Goal: Information Seeking & Learning: Learn about a topic

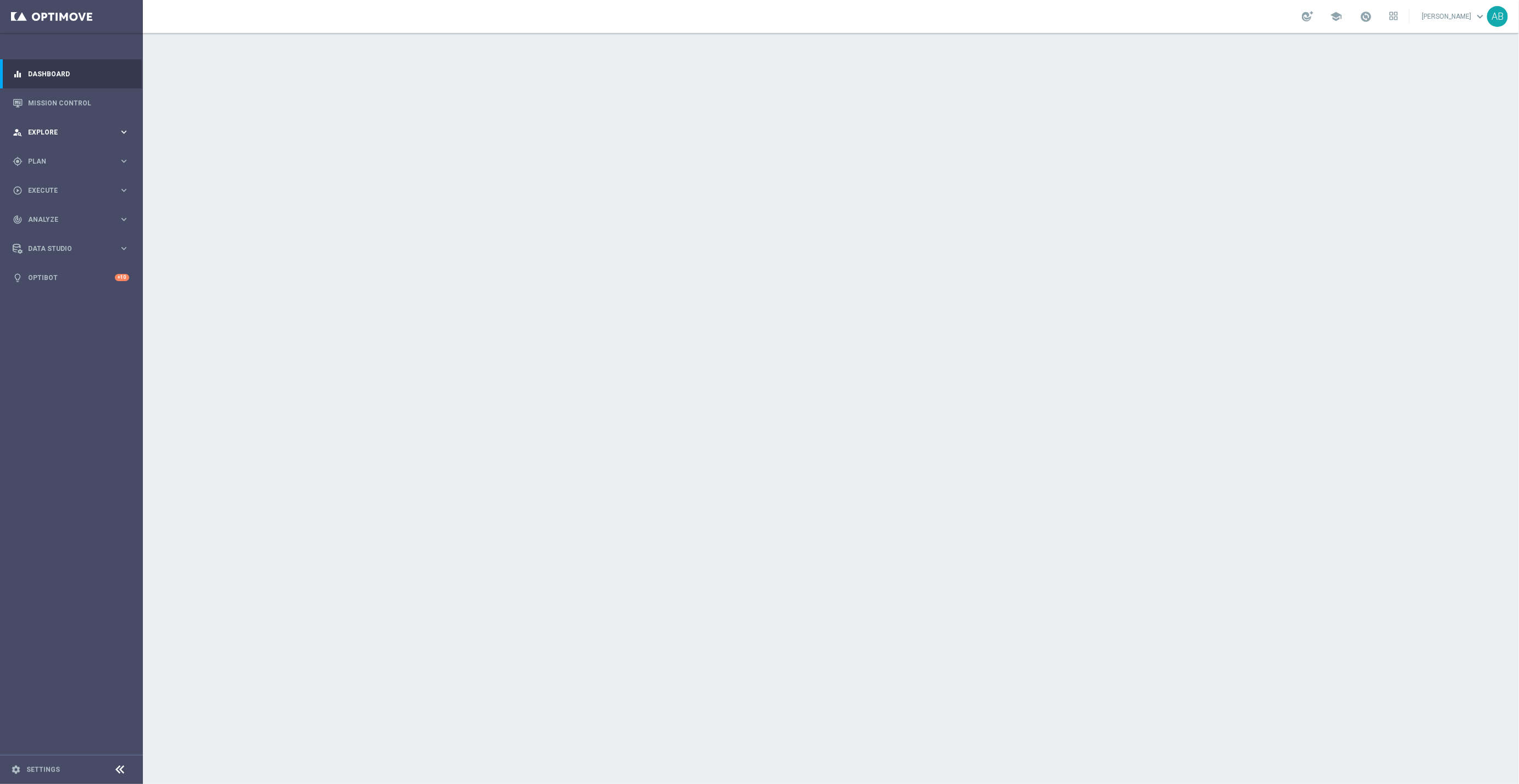
click at [54, 136] on div "person_search Explore" at bounding box center [65, 132] width 106 height 10
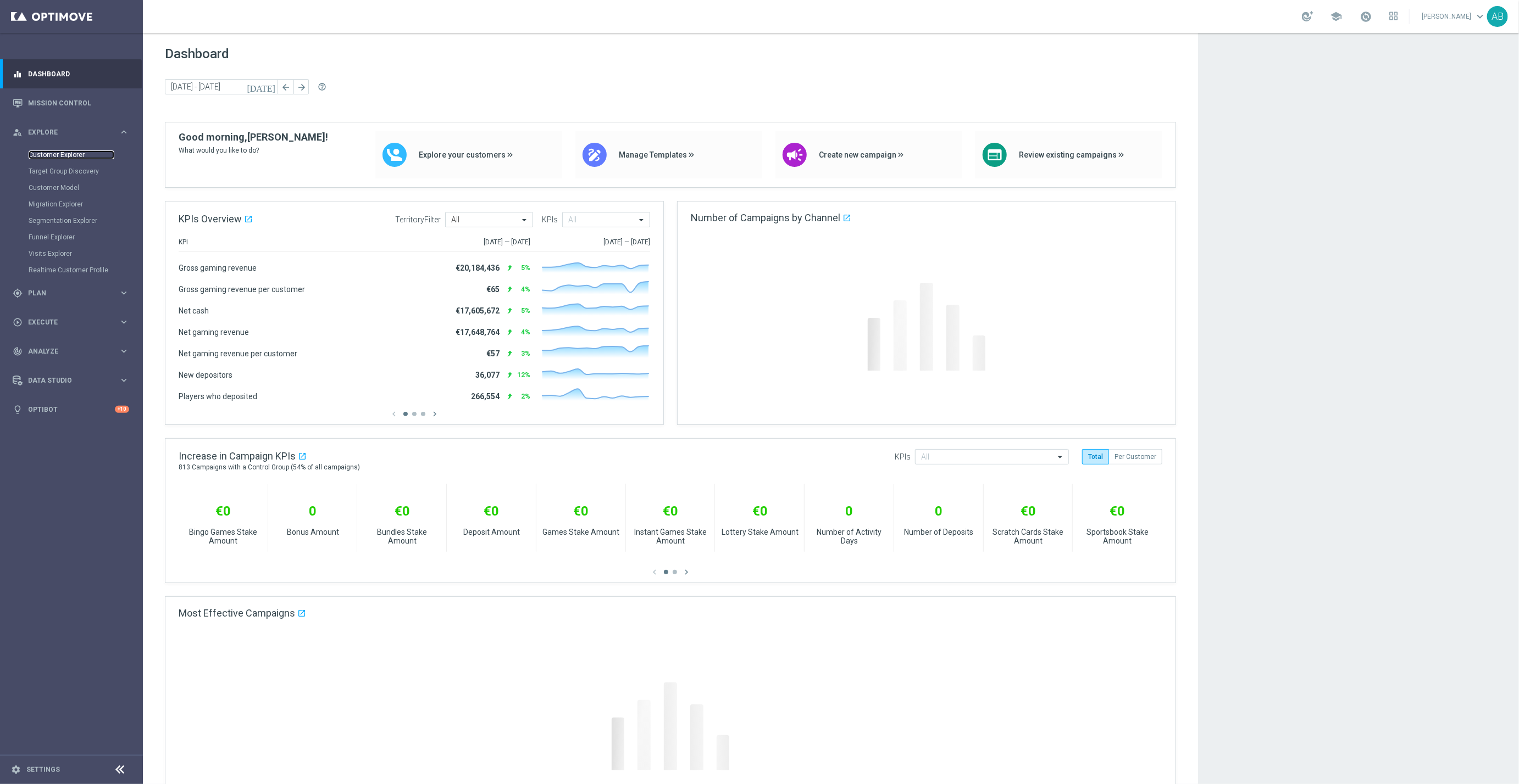
click at [77, 151] on link "Customer Explorer" at bounding box center [72, 155] width 86 height 9
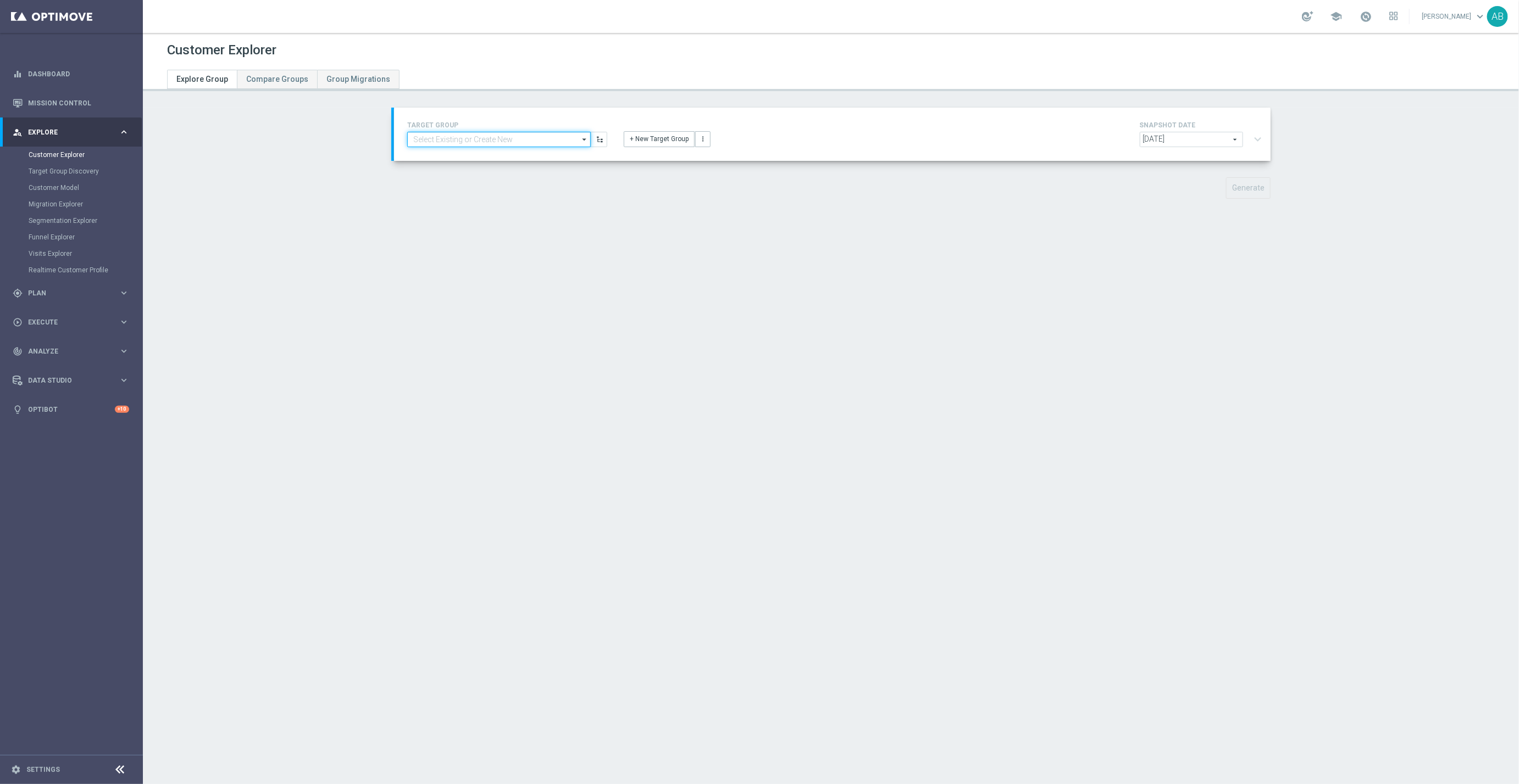
click at [467, 140] on input at bounding box center [499, 140] width 183 height 16
paste input "UK_CASINO_EMAIL | HV | LIVE CASINO | REACT"
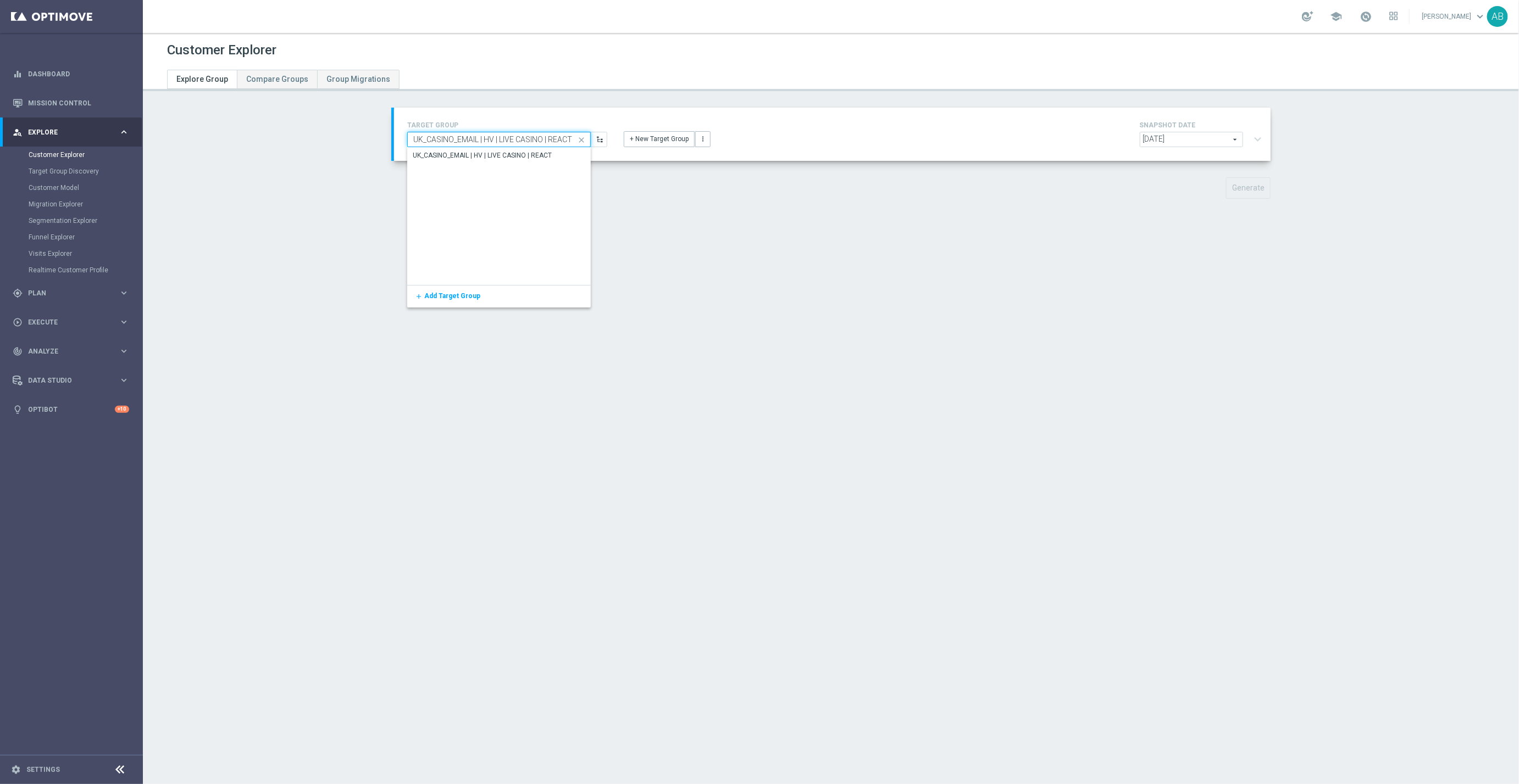
type input "UK_CASINO_EMAIL | HV | LIVE CASINO | REACT"
click at [479, 153] on div "UK_CASINO_EMAIL | HV | LIVE CASINO | REACT" at bounding box center [482, 155] width 139 height 10
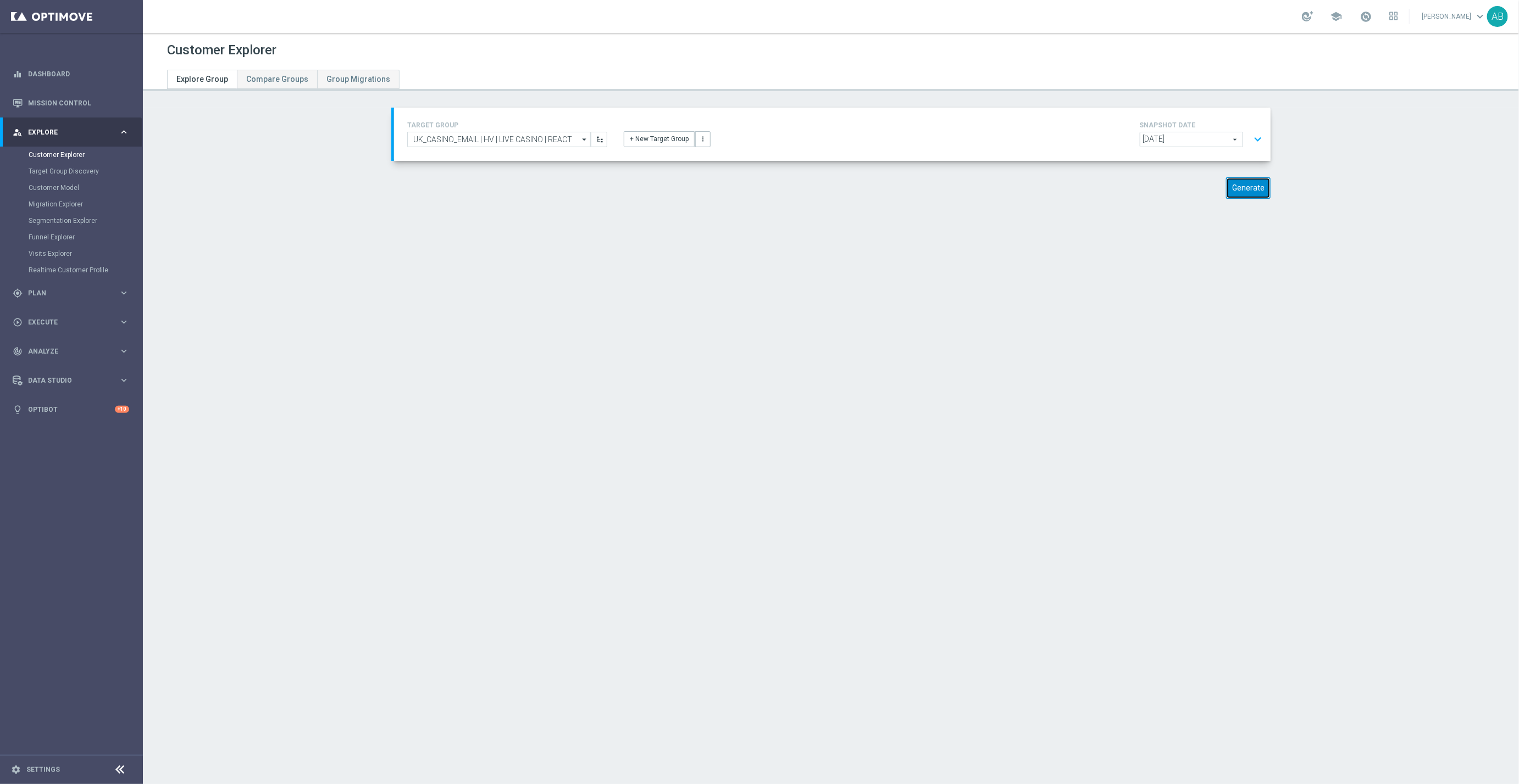
click at [1251, 192] on button "Generate" at bounding box center [1248, 187] width 44 height 22
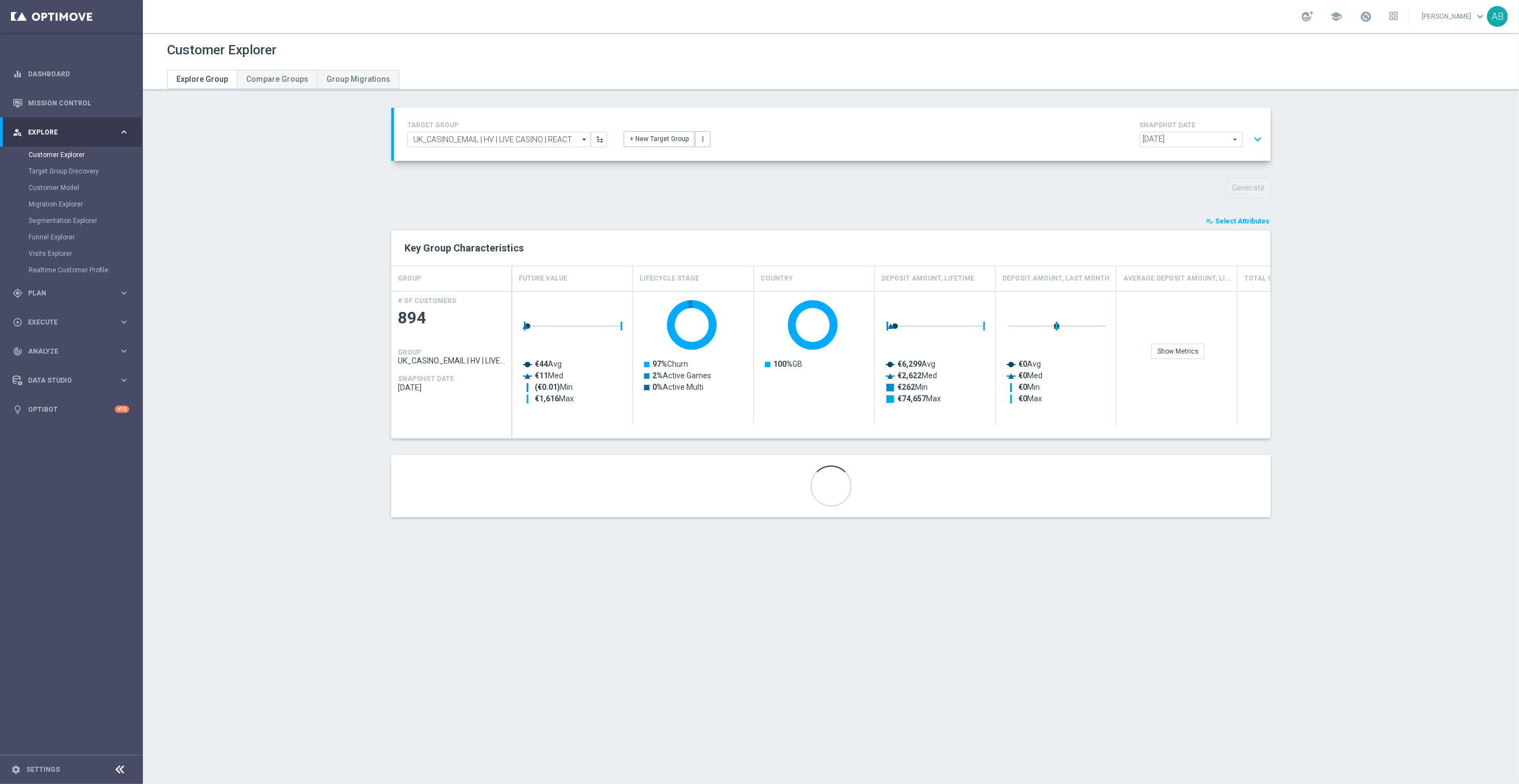
click at [1236, 222] on span "Select Attributes" at bounding box center [1242, 221] width 54 height 8
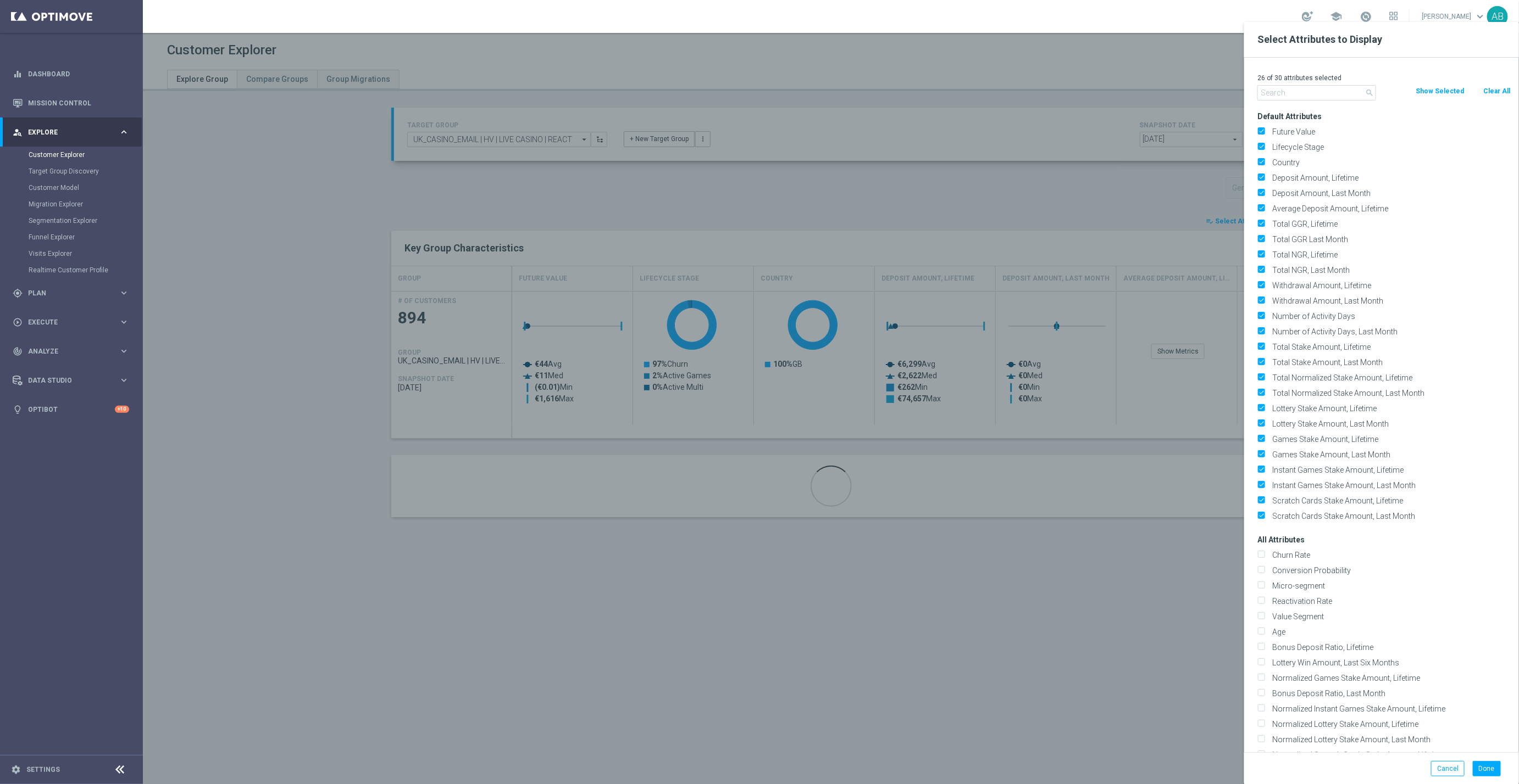
click at [1497, 92] on button "Clear All" at bounding box center [1496, 92] width 29 height 12
checkbox input "false"
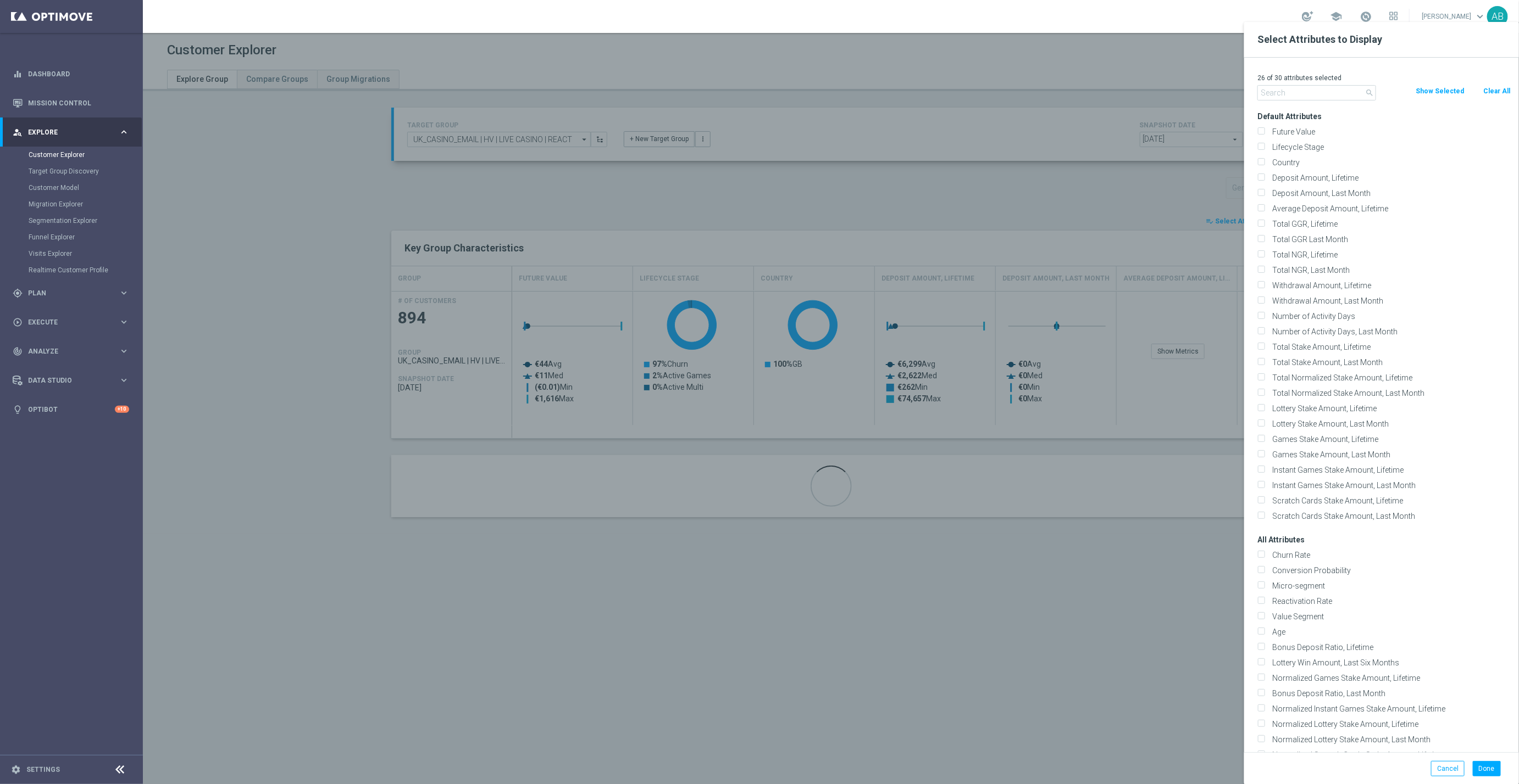
checkbox input "false"
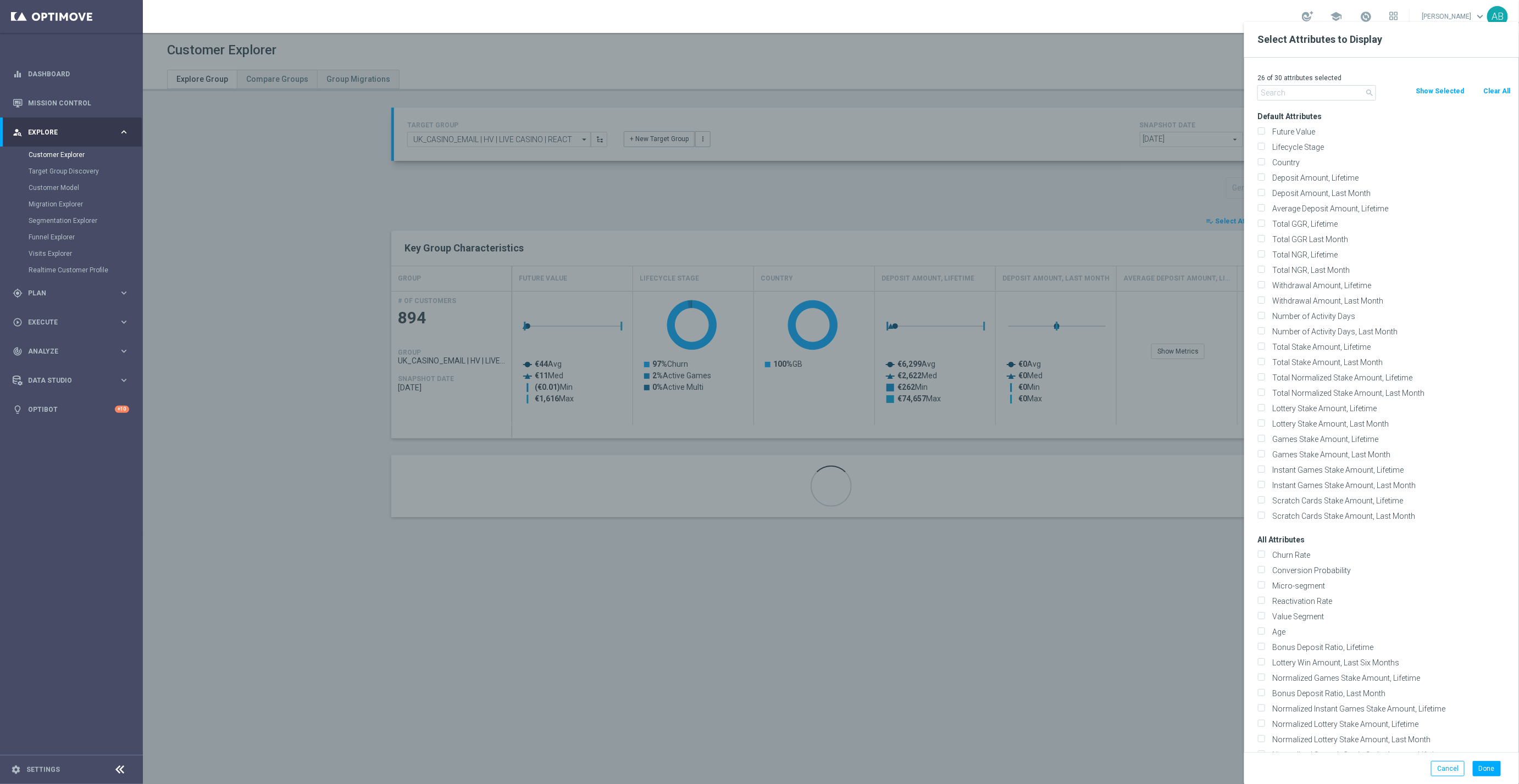
checkbox input "false"
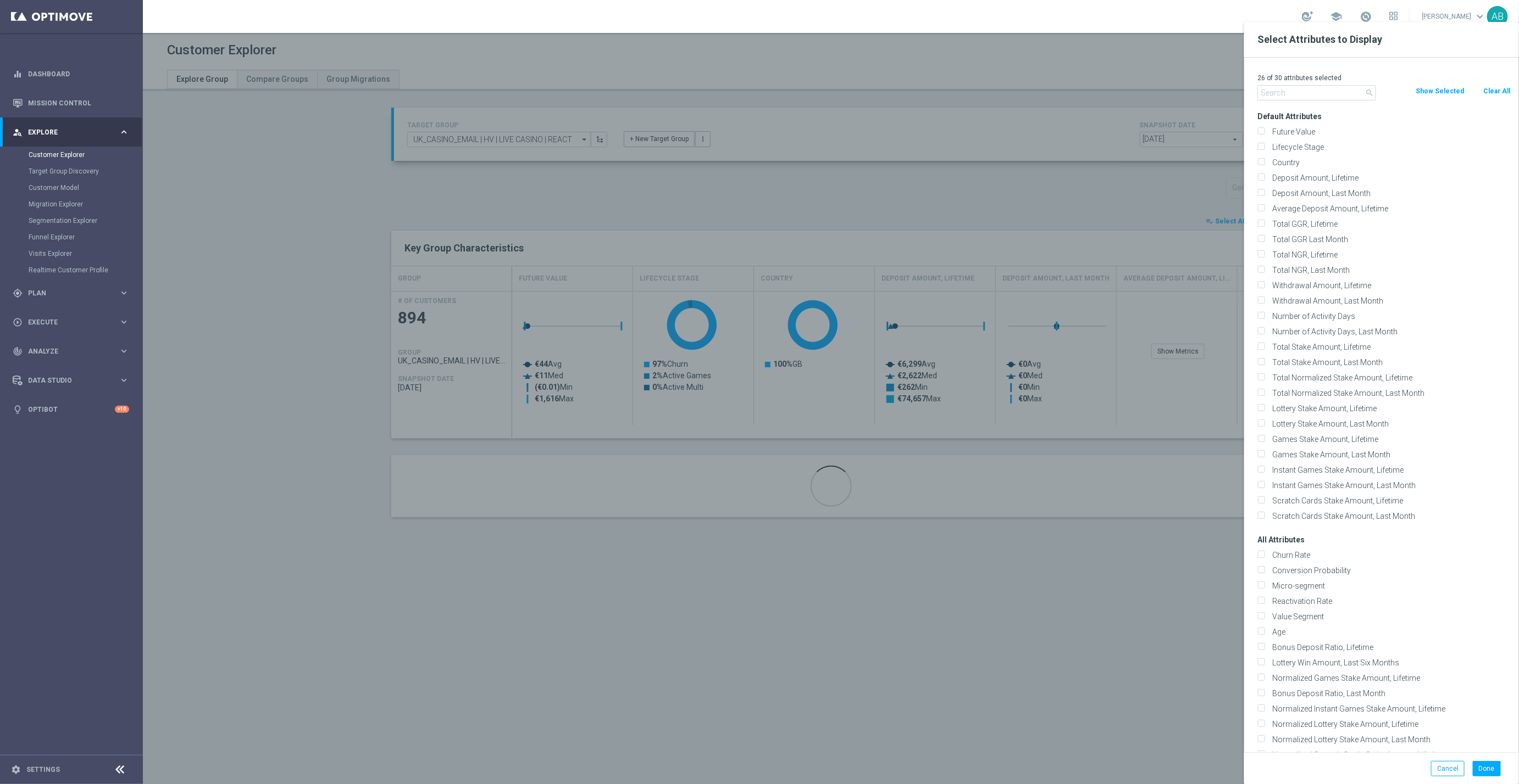
checkbox input "false"
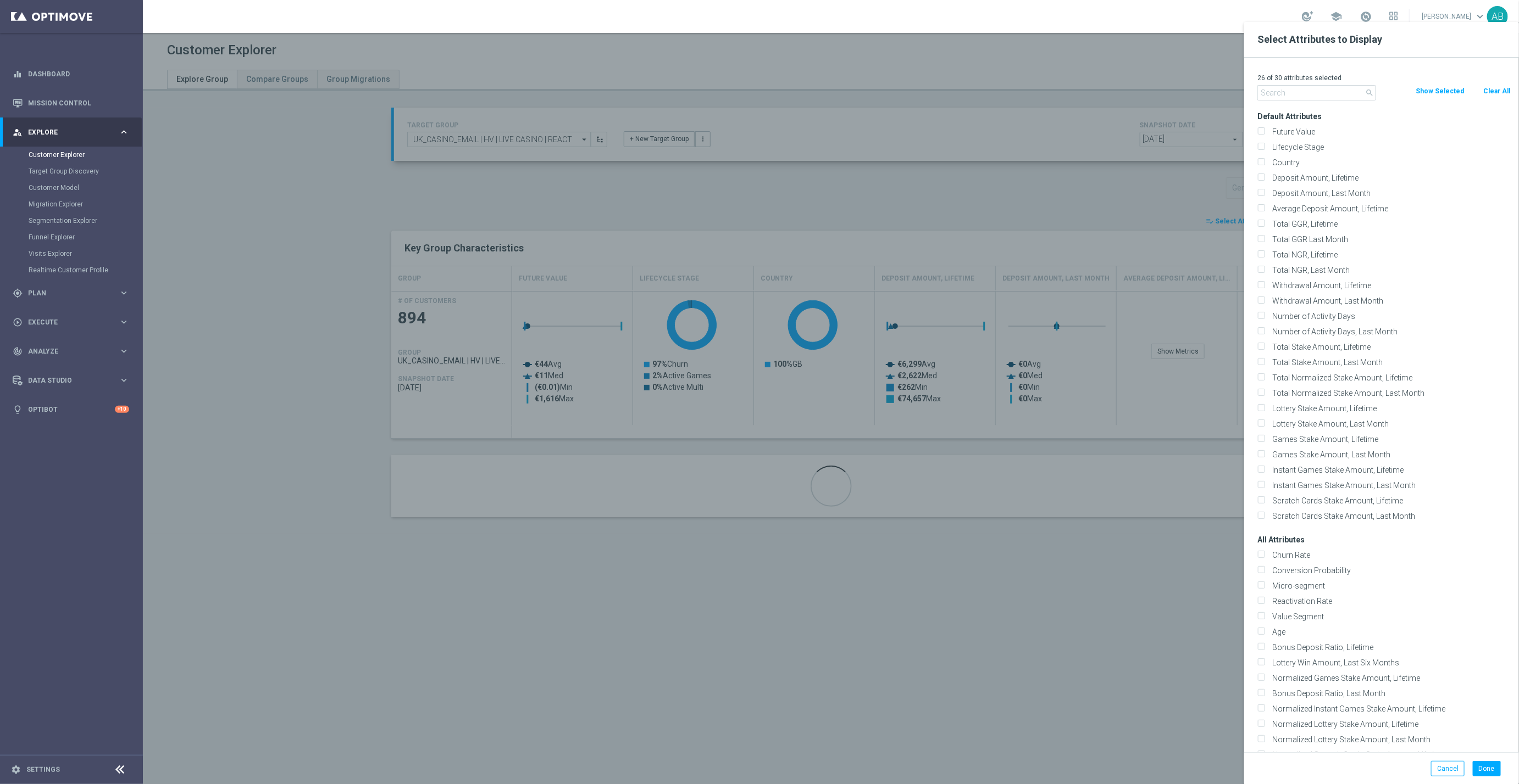
checkbox input "false"
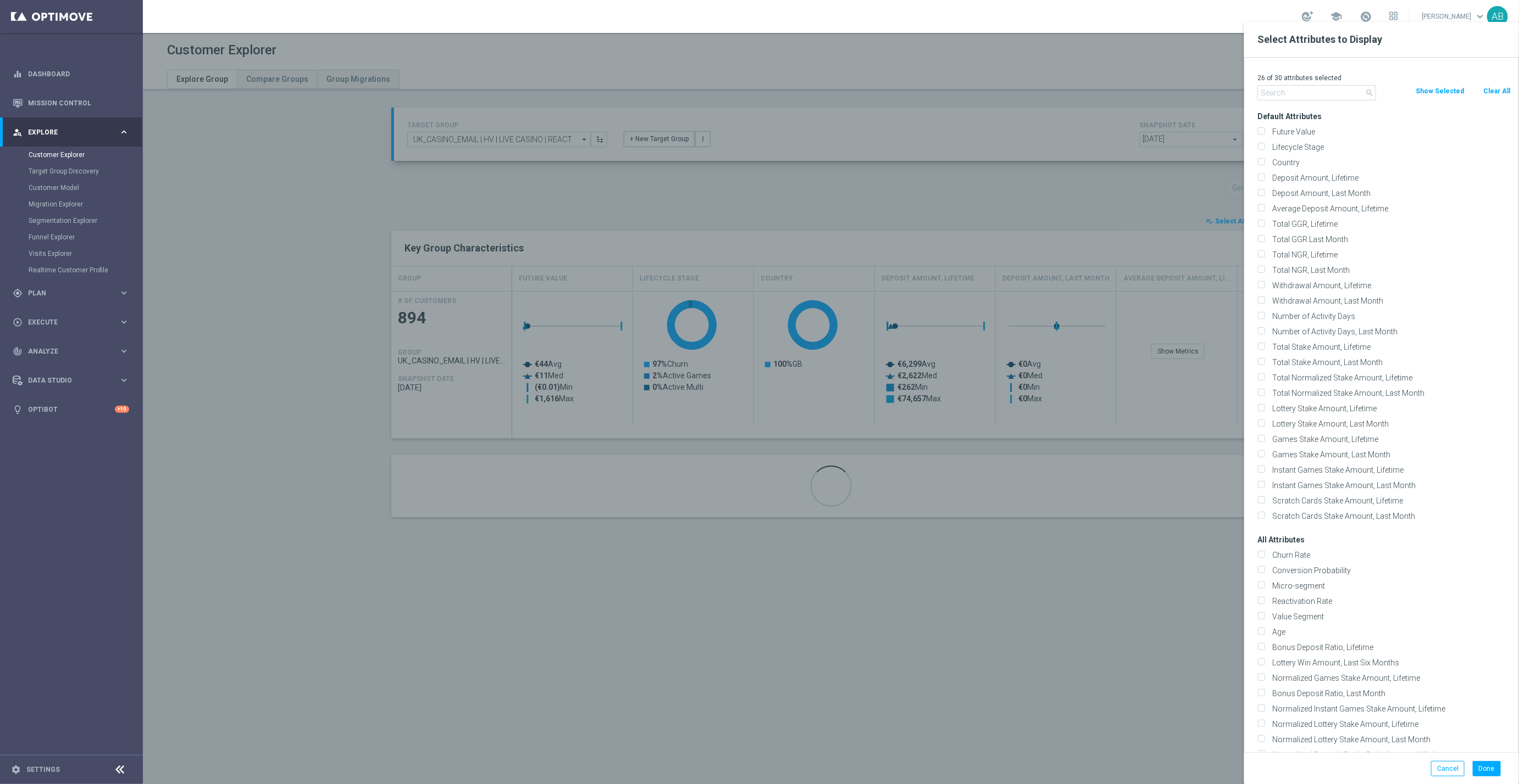
checkbox input "false"
click at [1312, 88] on input "text" at bounding box center [1317, 93] width 119 height 16
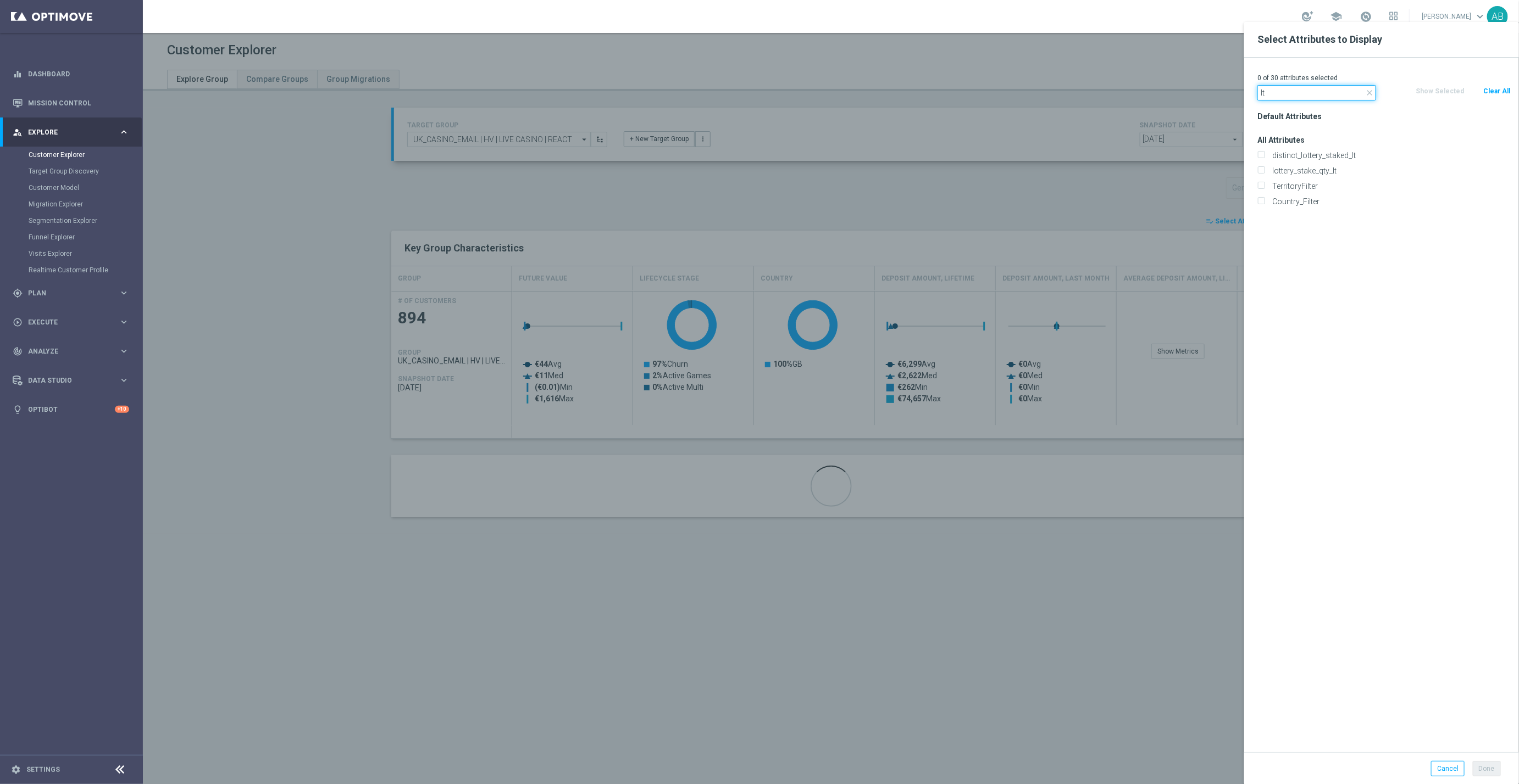
type input "l"
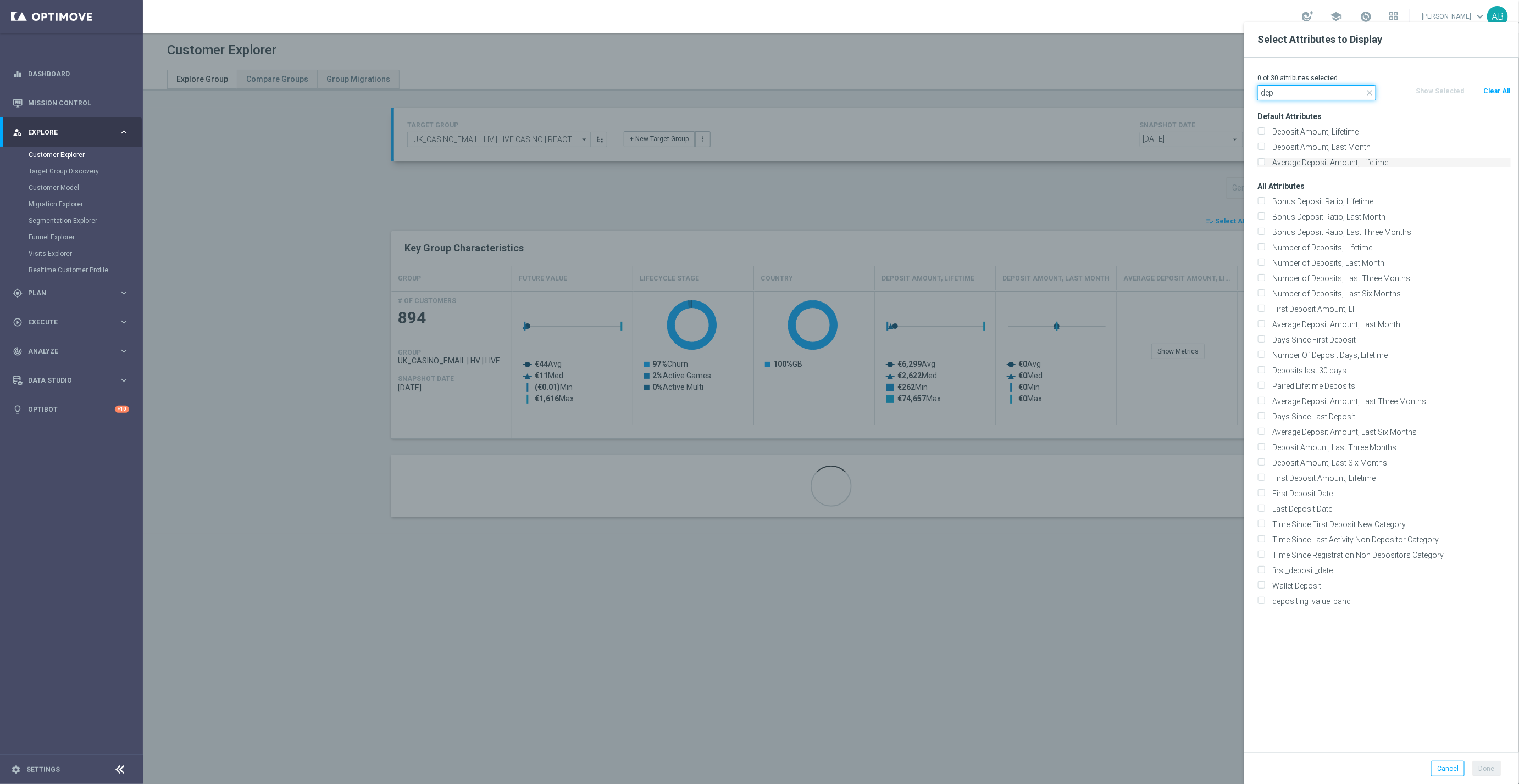
type input "dep"
click at [1372, 161] on label "Average Deposit Amount, Lifetime" at bounding box center [1390, 162] width 243 height 10
click at [1264, 161] on input "Average Deposit Amount, Lifetime" at bounding box center [1261, 164] width 7 height 7
checkbox input "true"
click at [1290, 90] on input "dep" at bounding box center [1317, 93] width 119 height 16
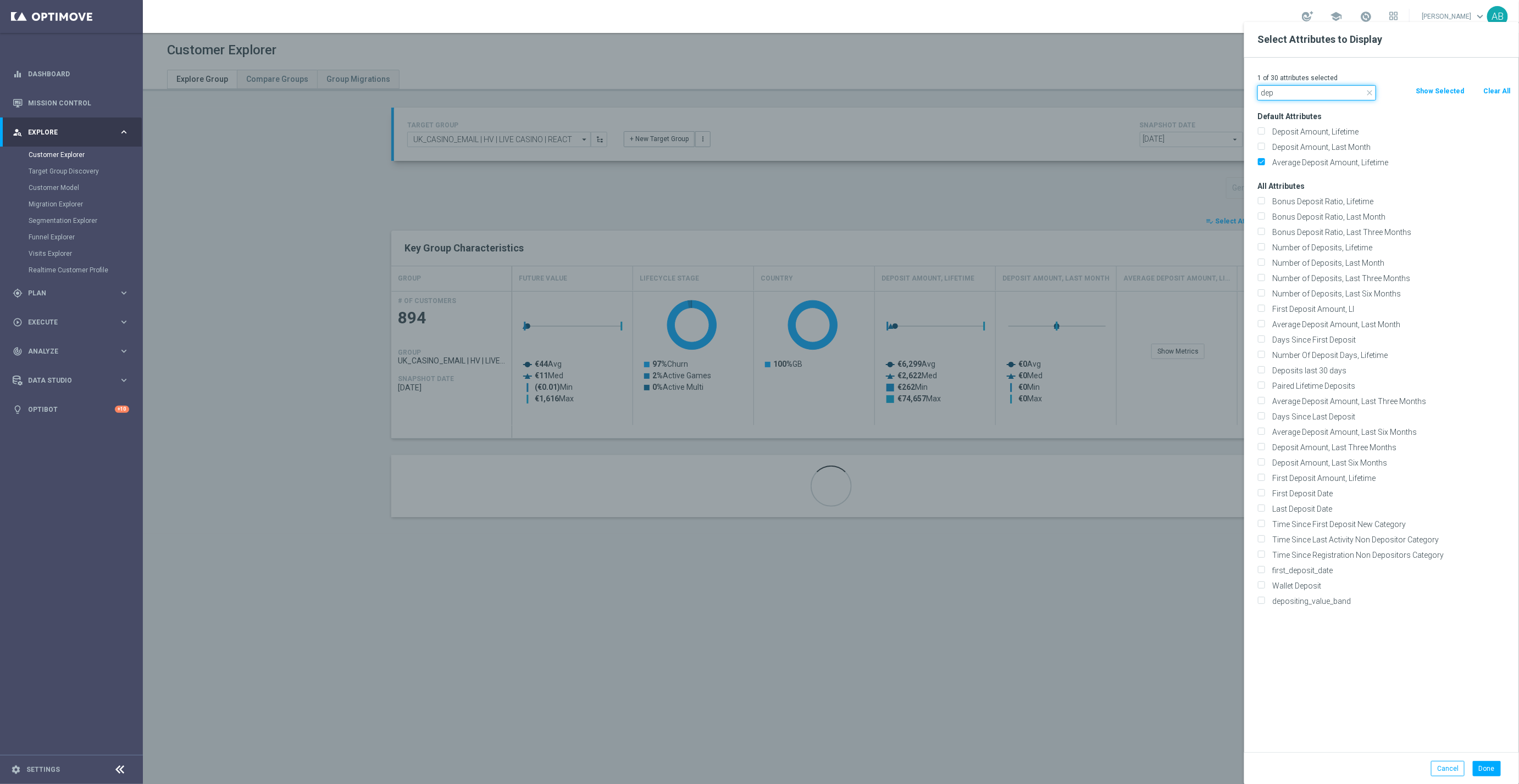
click at [1290, 90] on input "dep" at bounding box center [1317, 93] width 119 height 16
click at [1292, 133] on label "Deposit Amount, Lifetime" at bounding box center [1390, 132] width 243 height 10
click at [1264, 133] on input "Deposit Amount, Lifetime" at bounding box center [1261, 133] width 7 height 7
checkbox input "true"
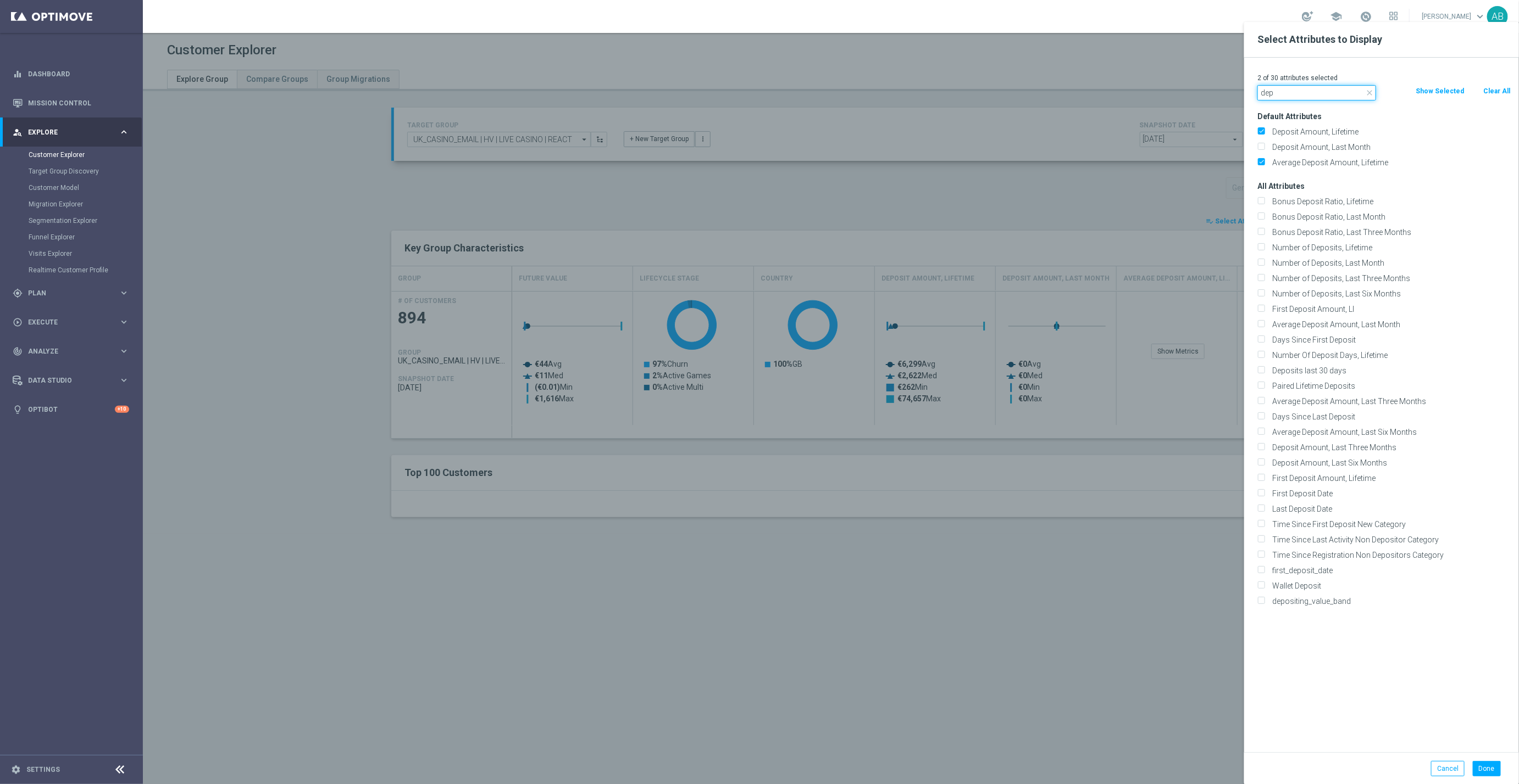
click at [1290, 92] on input "dep" at bounding box center [1317, 93] width 119 height 16
click at [1287, 94] on input "dep" at bounding box center [1317, 93] width 119 height 16
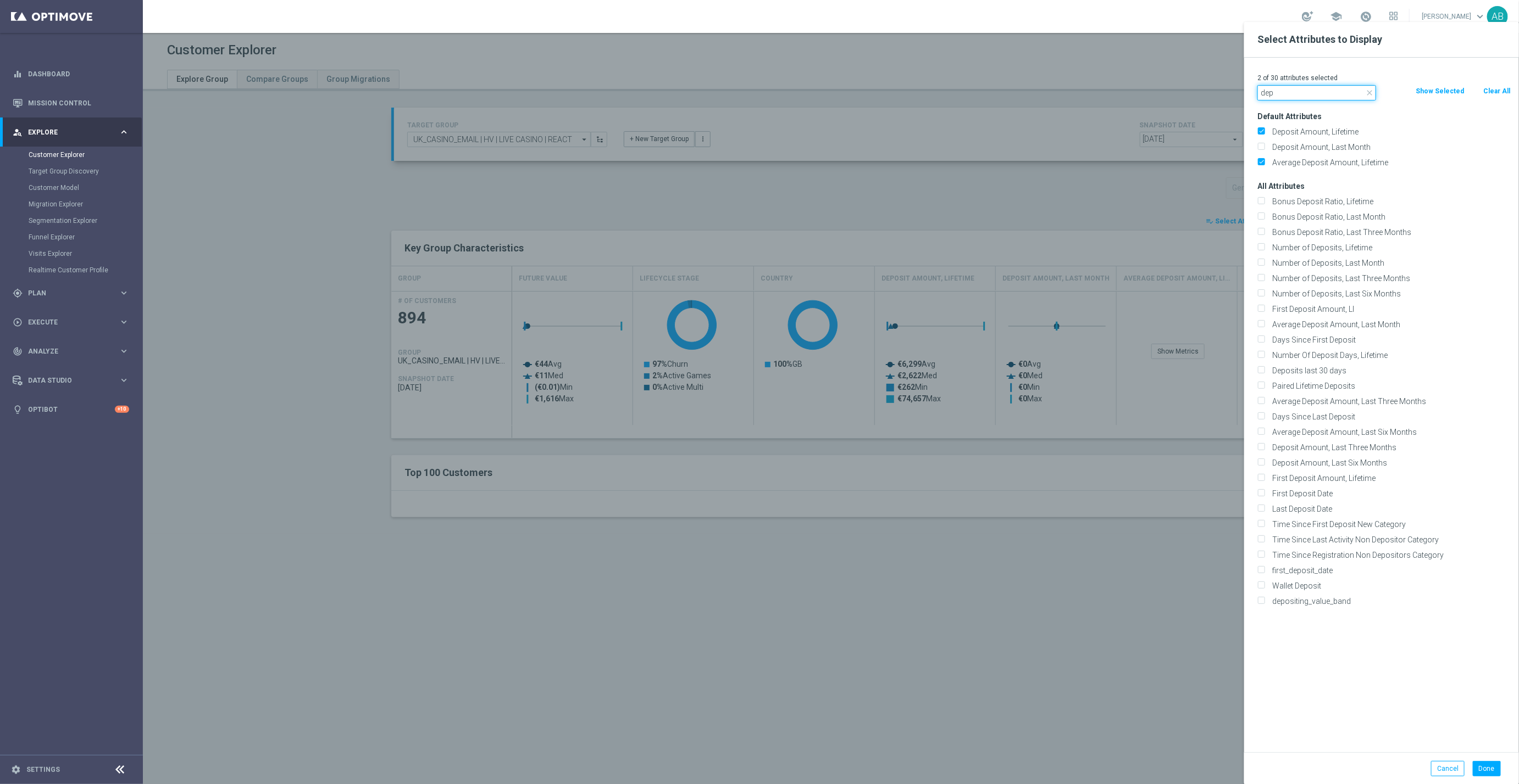
click at [1287, 94] on input "dep" at bounding box center [1317, 93] width 119 height 16
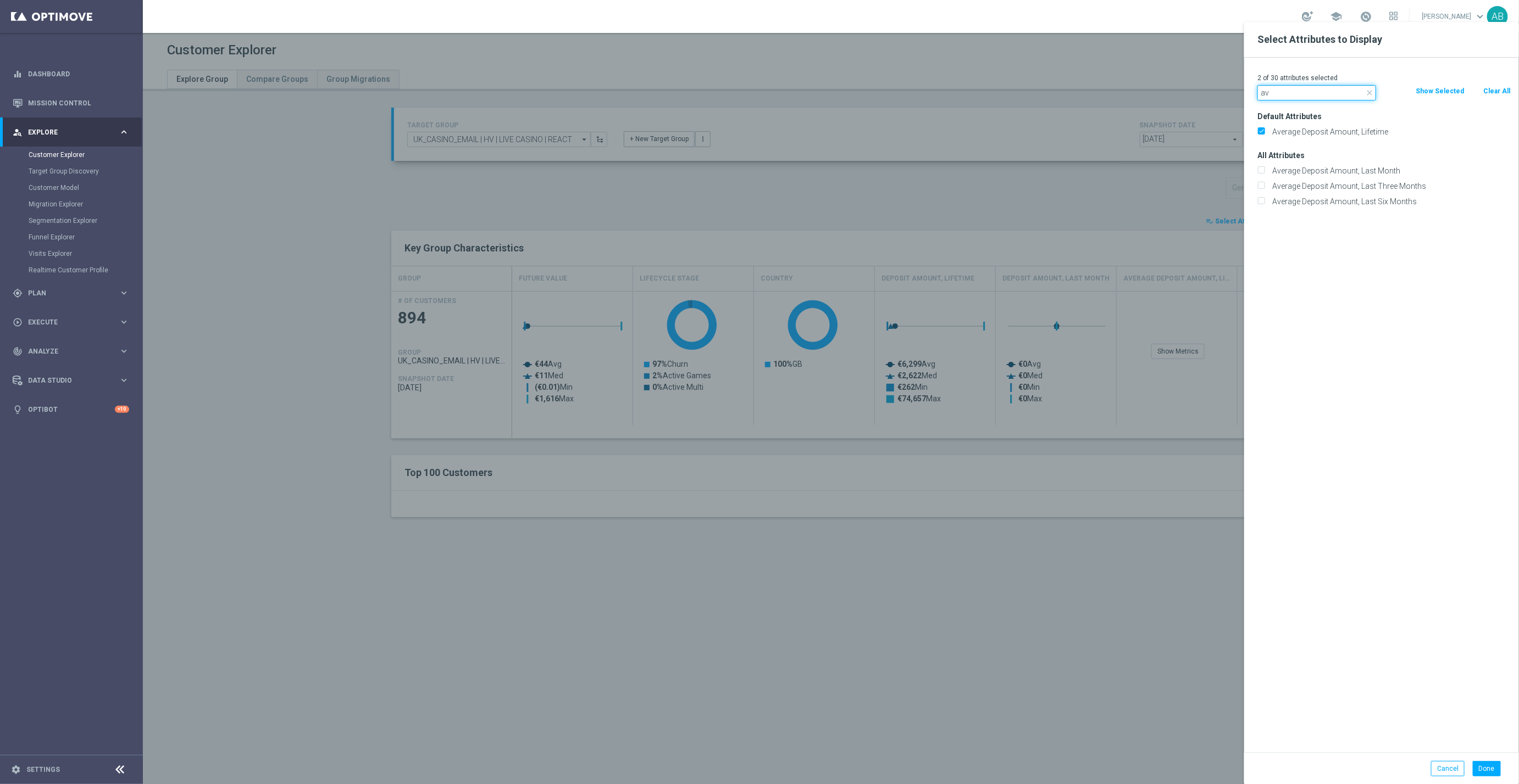
type input "a"
type input "sess"
click at [1337, 189] on label "Avg. Session Time in Minutes" at bounding box center [1390, 186] width 243 height 10
click at [1264, 189] on input "Avg. Session Time in Minutes" at bounding box center [1261, 187] width 7 height 7
checkbox input "true"
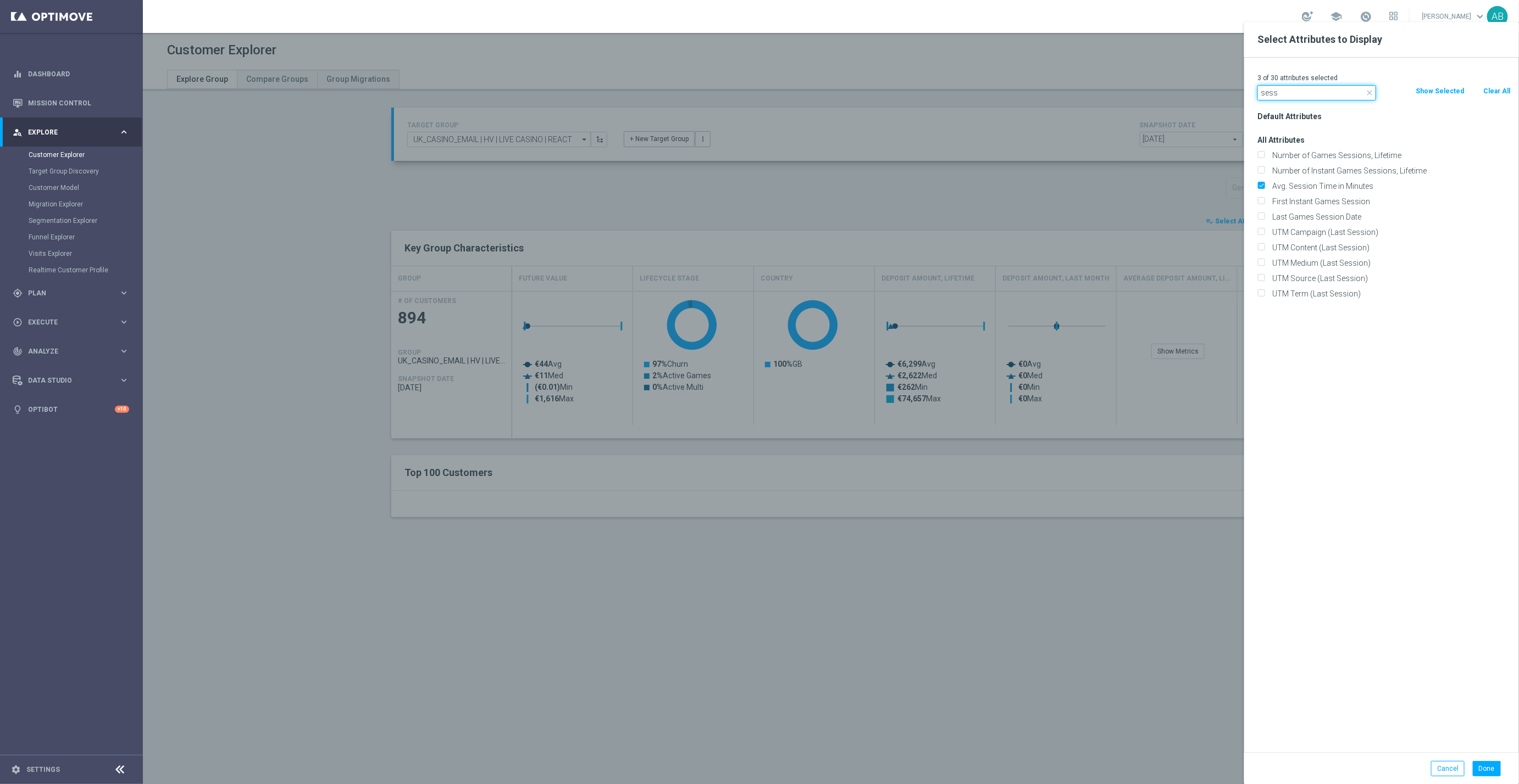
click at [1283, 96] on input "sess" at bounding box center [1317, 93] width 119 height 16
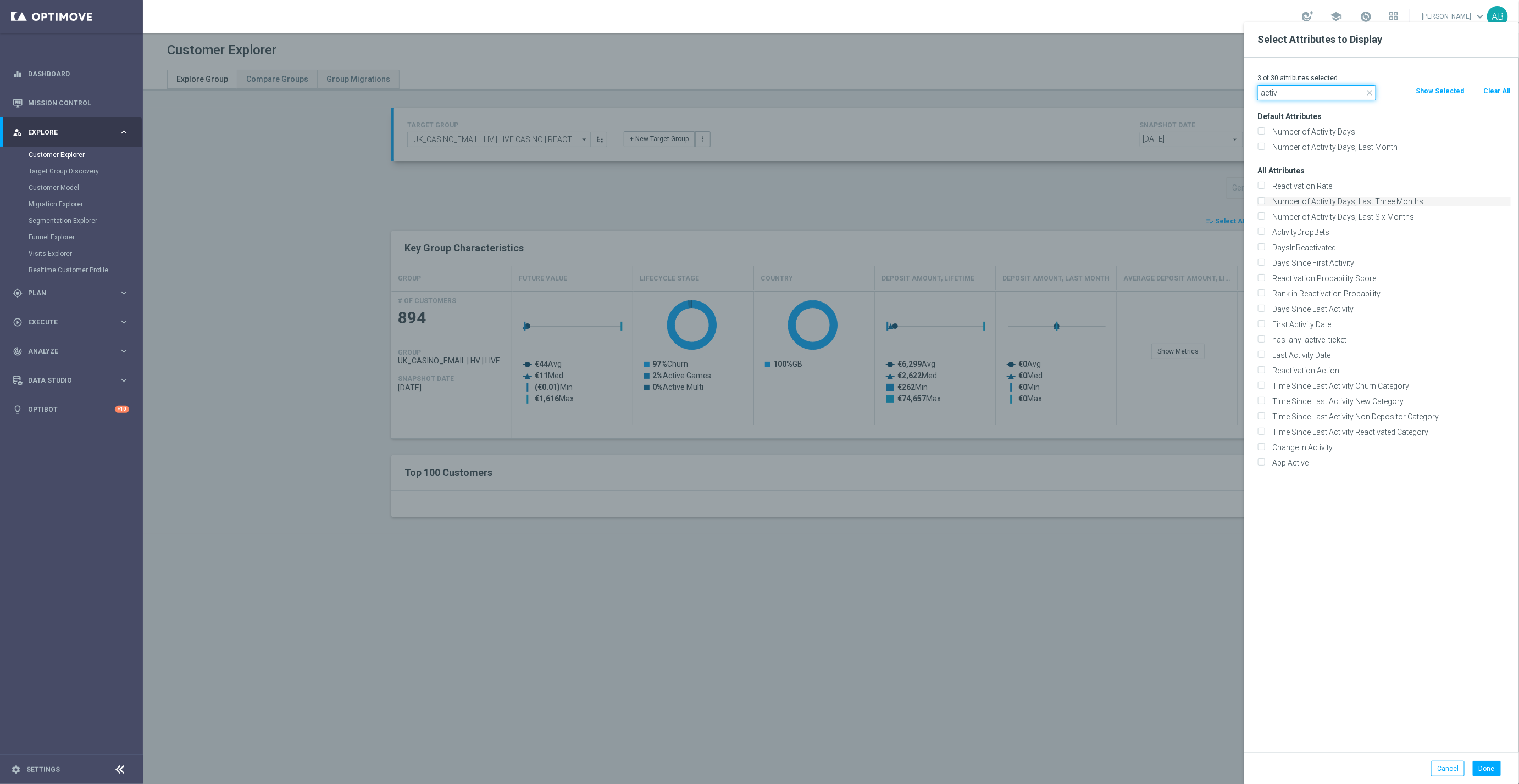
type input "activ"
click at [1314, 204] on label "Number of Activity Days, Last Three Months" at bounding box center [1390, 201] width 243 height 10
click at [1264, 204] on input "Number of Activity Days, Last Three Months" at bounding box center [1261, 203] width 7 height 7
checkbox input "true"
click at [1490, 767] on button "Done" at bounding box center [1487, 769] width 28 height 16
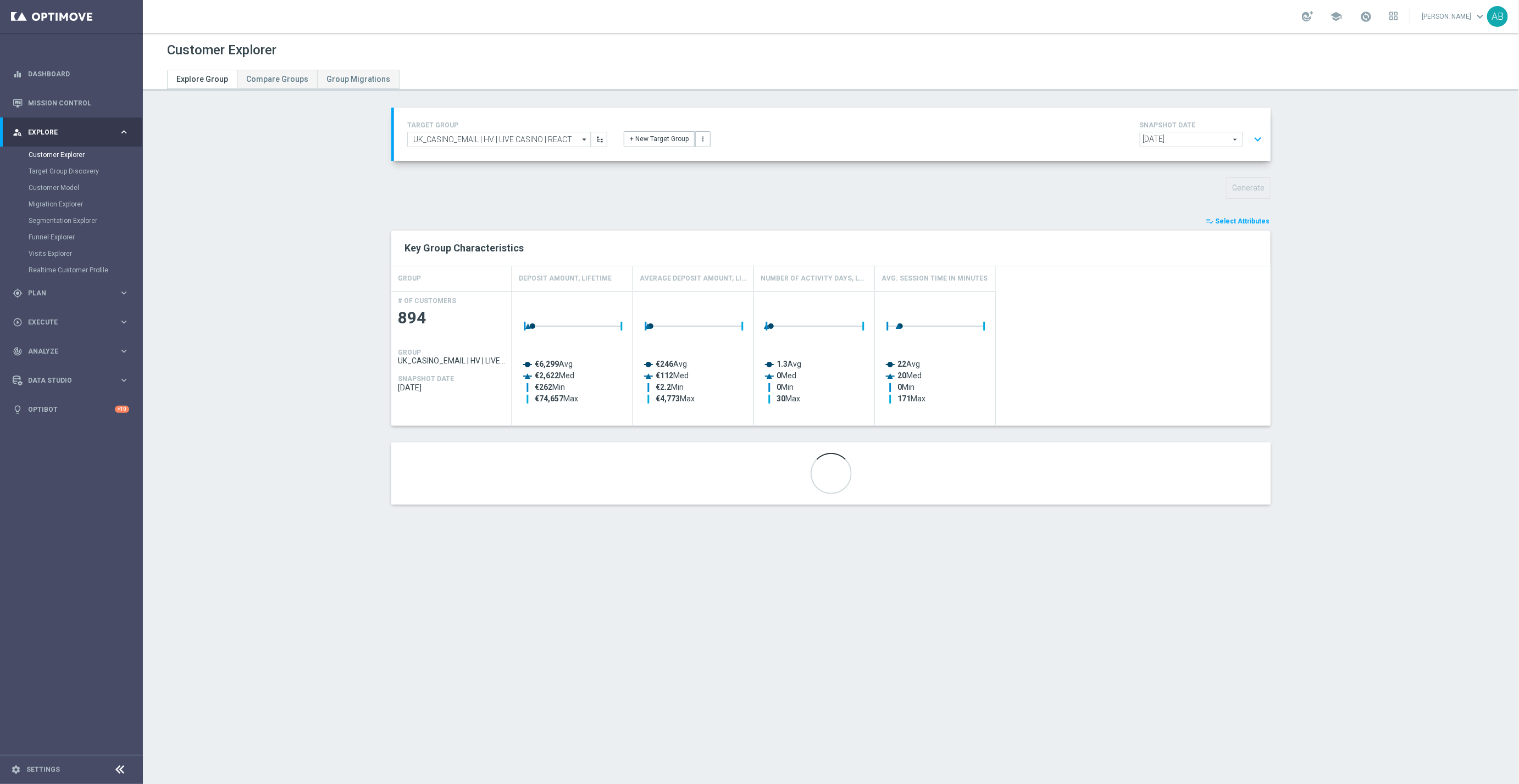
drag, startPoint x: 866, startPoint y: 279, endPoint x: 926, endPoint y: 276, distance: 60.1
click at [926, 276] on div "Deposit Amount, Lifetime Average Deposit Amount, Lifetime Number of Activity Da…" at bounding box center [754, 278] width 483 height 24
drag, startPoint x: 869, startPoint y: 272, endPoint x: 966, endPoint y: 269, distance: 97.0
click at [966, 269] on div "Avg. Session Time in Minutes" at bounding box center [935, 278] width 121 height 24
click at [895, 647] on div "Customer Explorer Explore Group Compare Groups Group Migrations TARGET GROUP UK…" at bounding box center [831, 409] width 1376 height 752
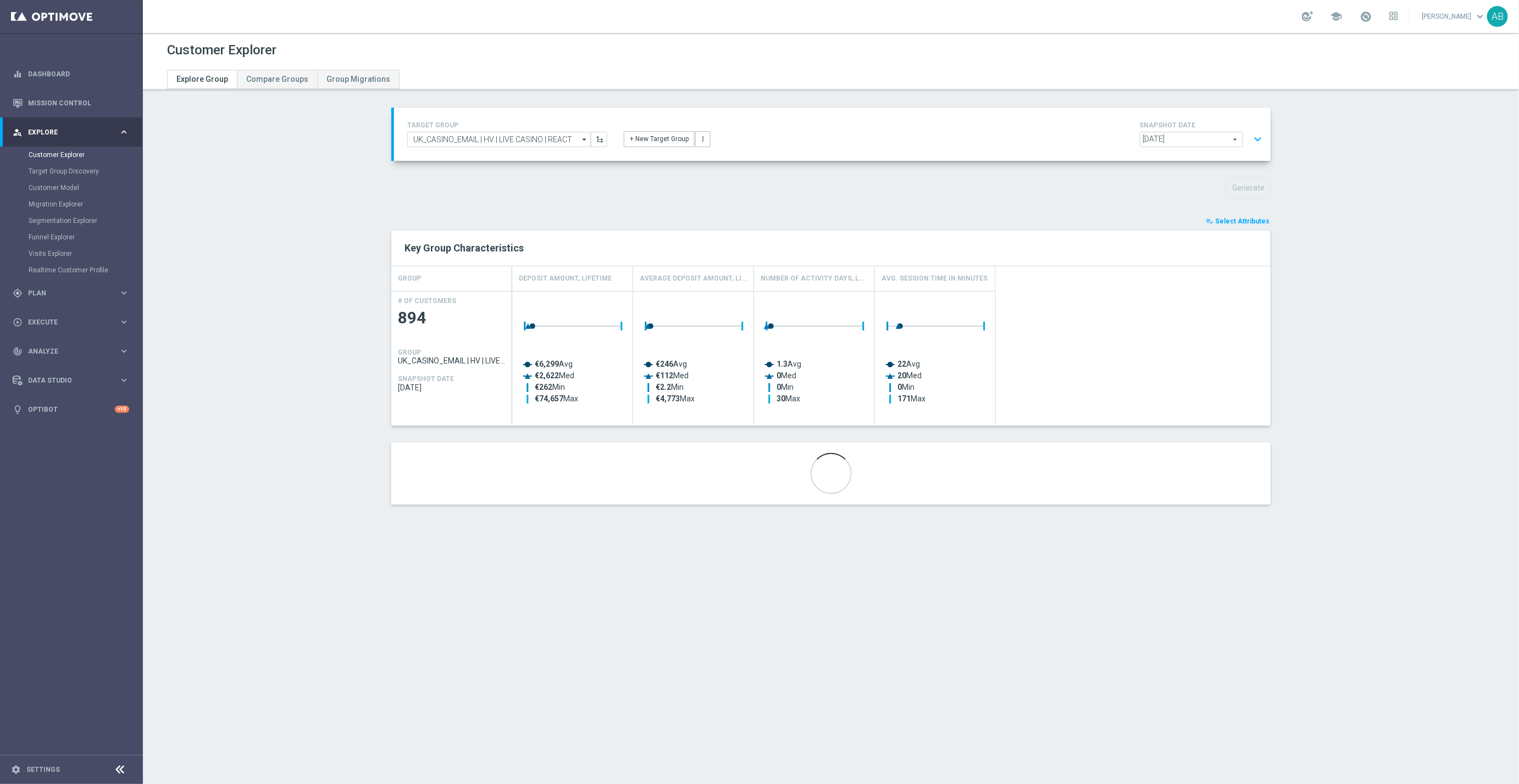
click at [1225, 208] on div "TARGET GROUP UK_CASINO_EMAIL | HV | LIVE CASINO | REACT UK_CASINO_EMAIL | HV | …" at bounding box center [831, 314] width 923 height 413
click at [1225, 223] on span "Select Attributes" at bounding box center [1242, 221] width 54 height 8
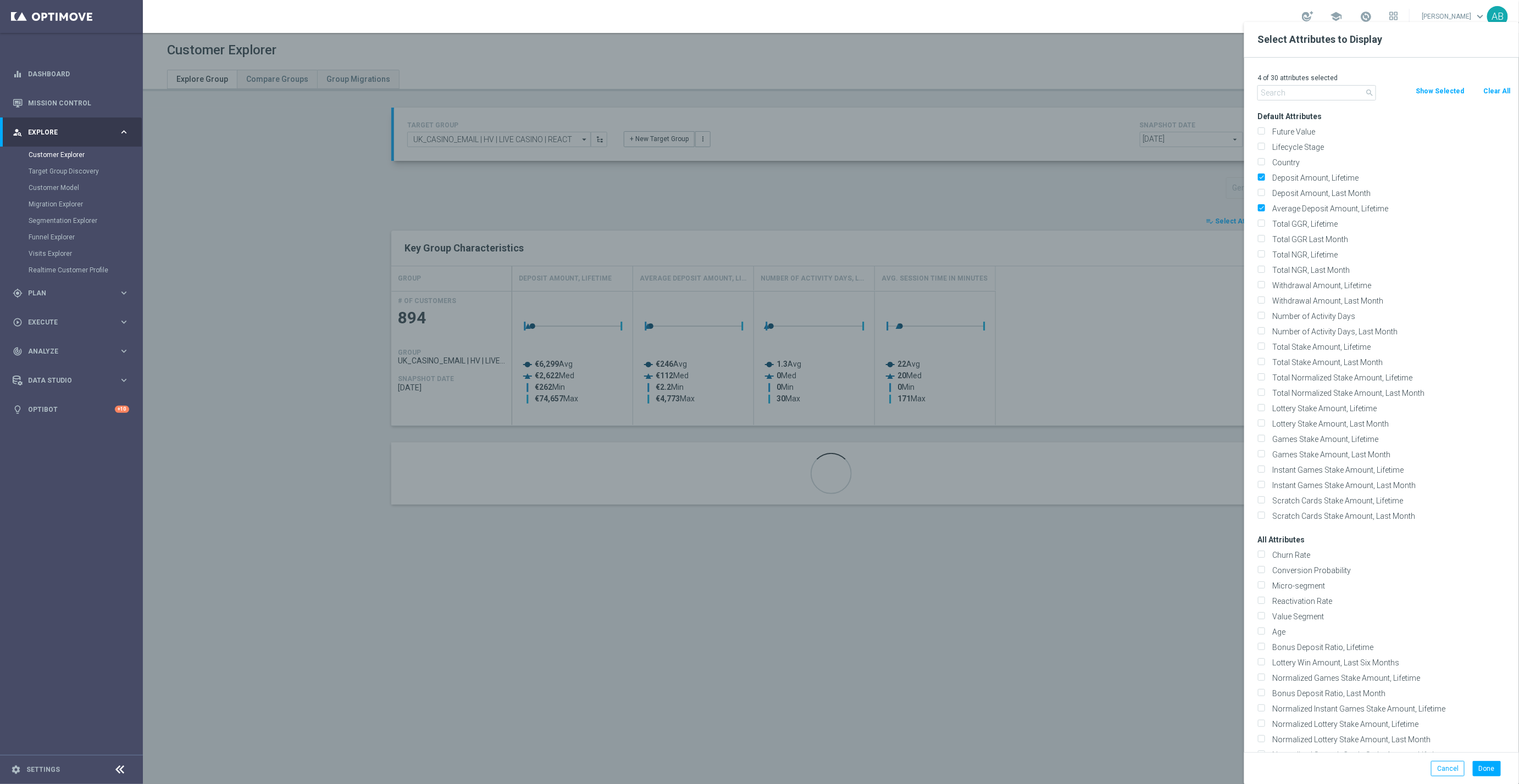
click at [1300, 90] on input "text" at bounding box center [1317, 93] width 119 height 16
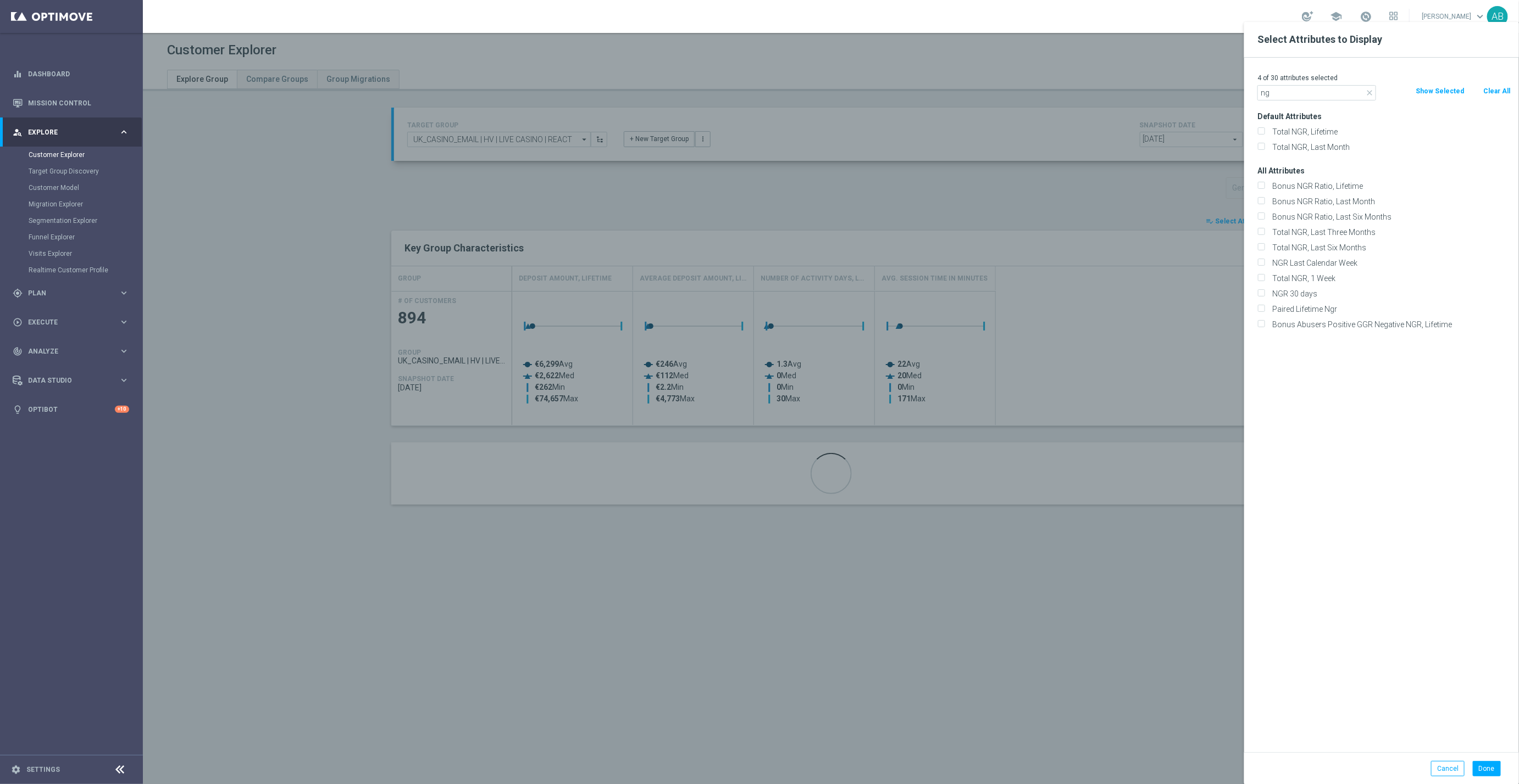
type input "n"
type input "ggr"
click at [1313, 128] on label "Total GGR, Lifetime" at bounding box center [1390, 132] width 243 height 10
click at [1264, 130] on input "Total GGR, Lifetime" at bounding box center [1261, 133] width 7 height 7
checkbox input "true"
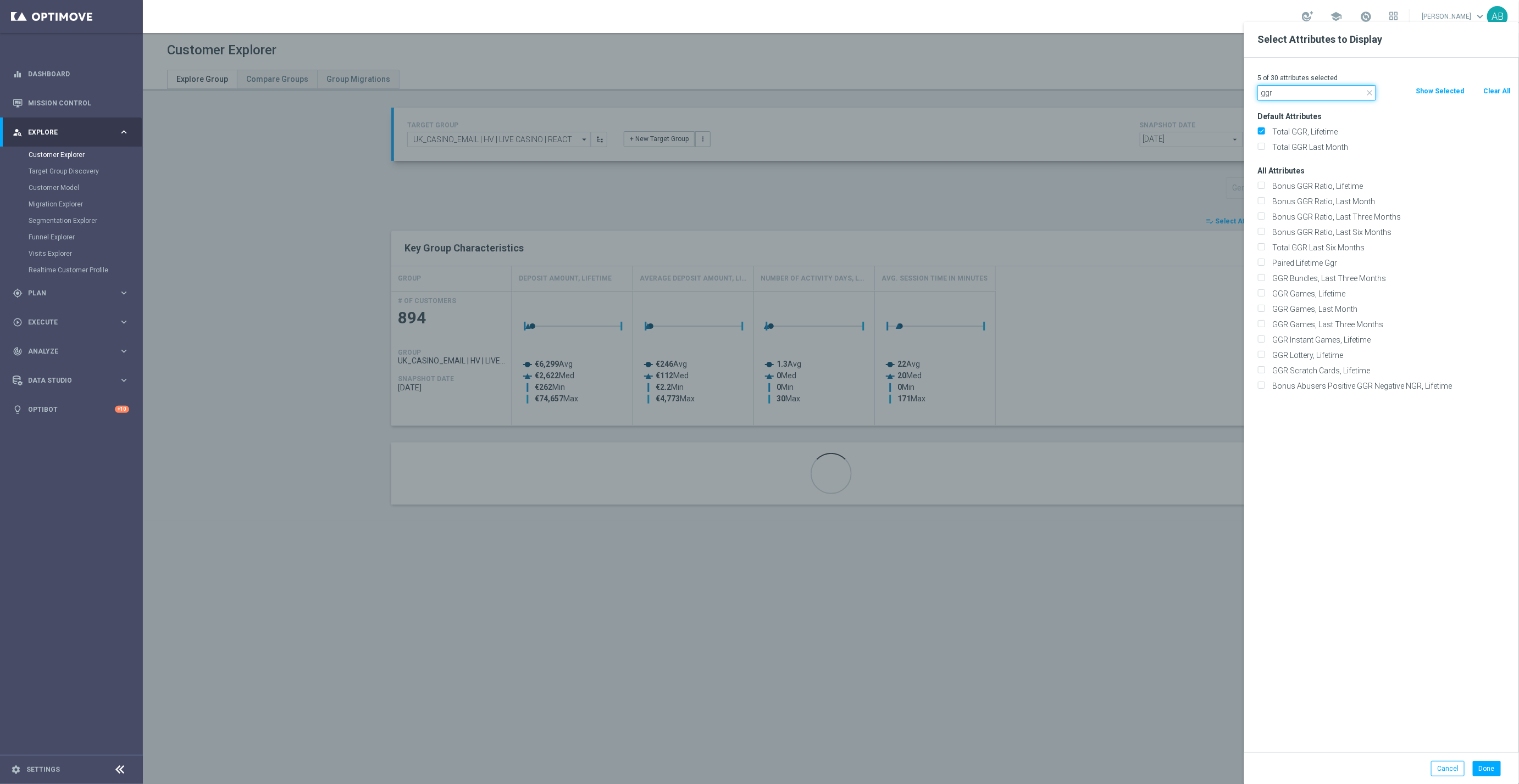
click at [1277, 94] on input "ggr" at bounding box center [1317, 93] width 119 height 16
type input "ngr"
click at [1319, 131] on label "Total NGR, Lifetime" at bounding box center [1390, 132] width 243 height 10
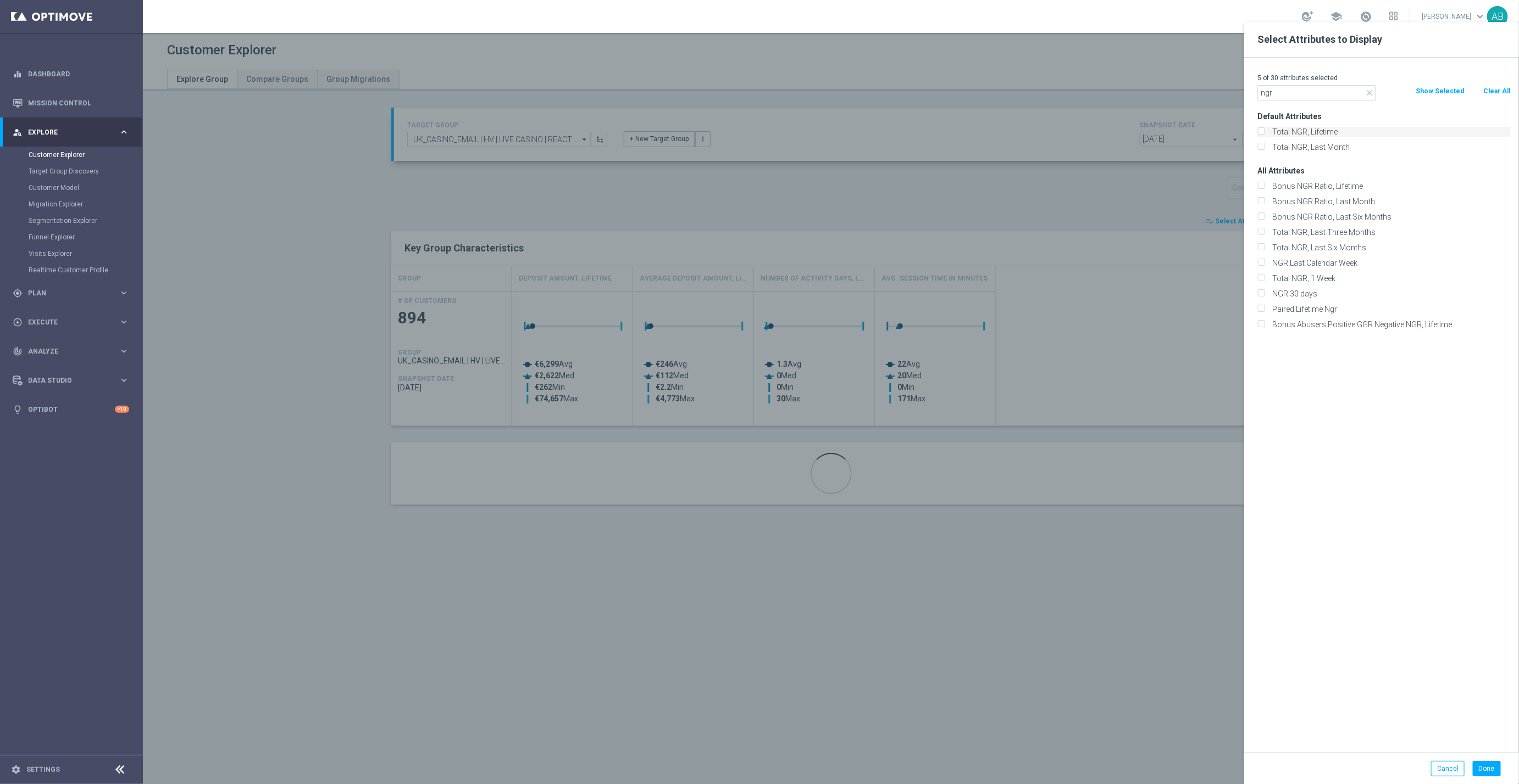
click at [1264, 131] on input "Total NGR, Lifetime" at bounding box center [1261, 133] width 7 height 7
checkbox input "true"
click at [1495, 774] on button "Done" at bounding box center [1487, 769] width 28 height 16
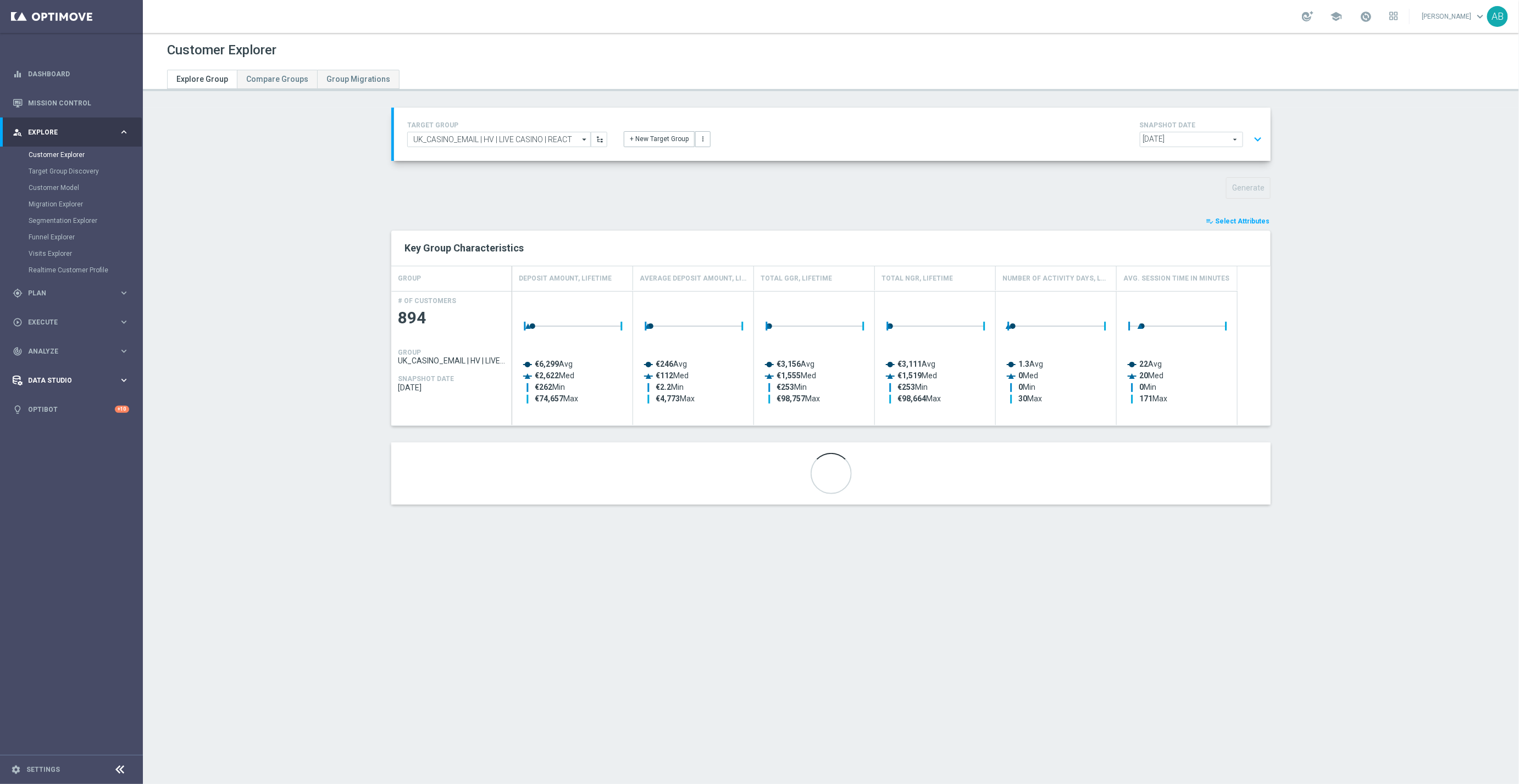
click at [64, 385] on div "Data Studio" at bounding box center [65, 380] width 106 height 10
click at [58, 302] on link "Imported Customers" at bounding box center [72, 304] width 86 height 9
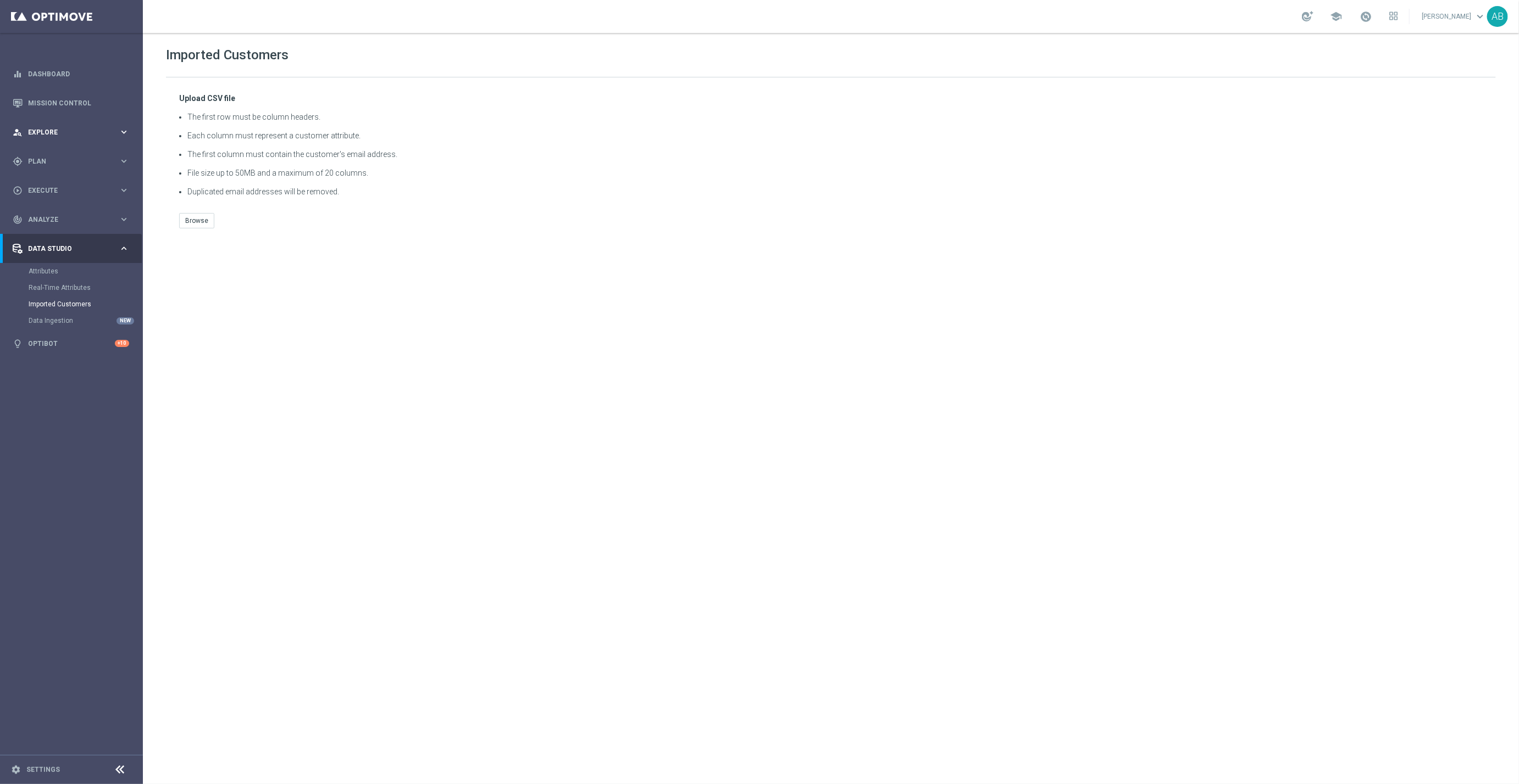
click at [59, 132] on span "Explore" at bounding box center [73, 133] width 91 height 7
click at [39, 290] on span "Plan" at bounding box center [73, 294] width 91 height 7
click at [46, 137] on div "person_search Explore keyboard_arrow_right" at bounding box center [71, 132] width 142 height 29
click at [56, 149] on div "Customer Explorer" at bounding box center [86, 154] width 113 height 17
click at [56, 153] on link "Customer Explorer" at bounding box center [72, 155] width 86 height 9
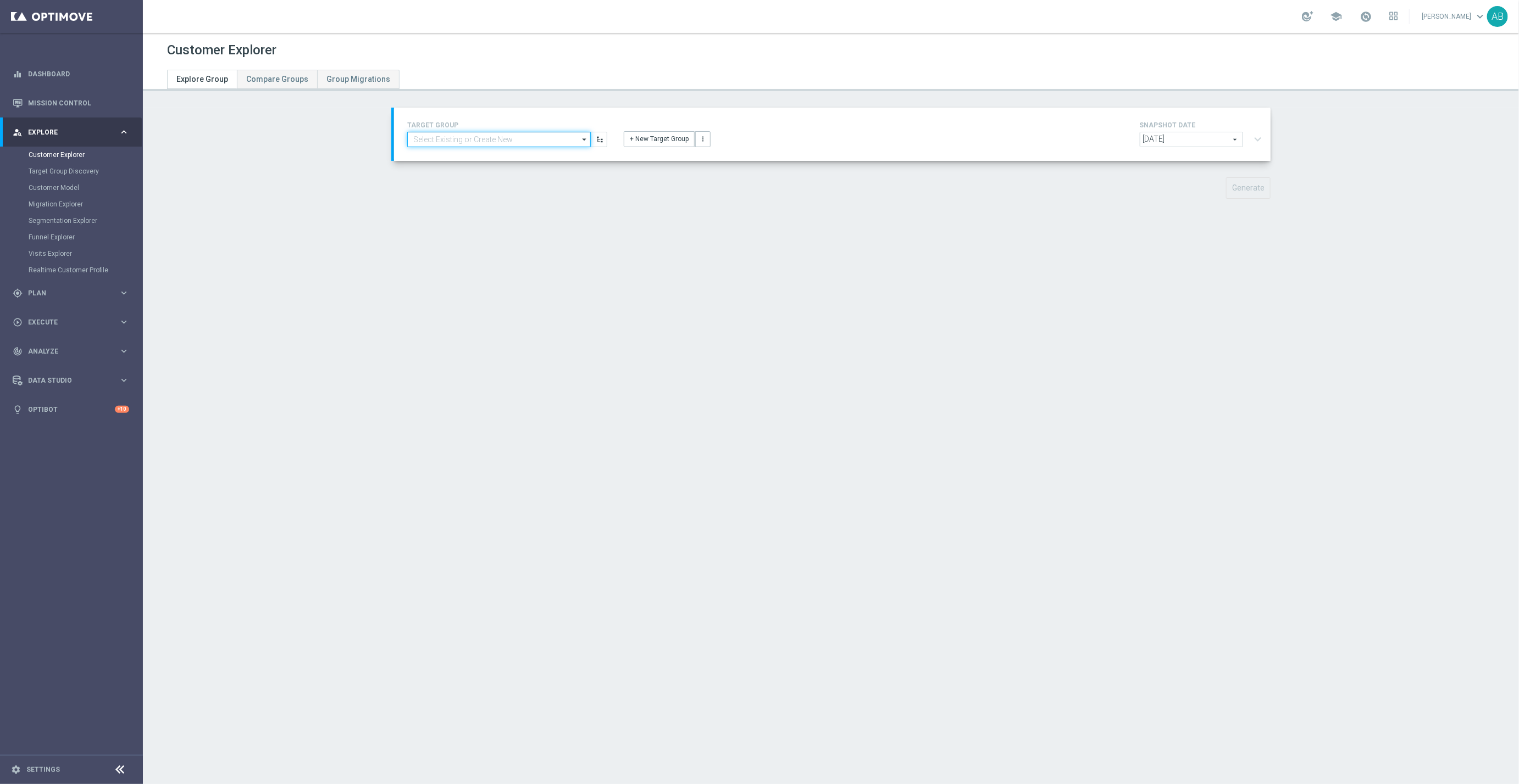
click at [558, 138] on input at bounding box center [499, 140] width 183 height 16
type input "ADAM"
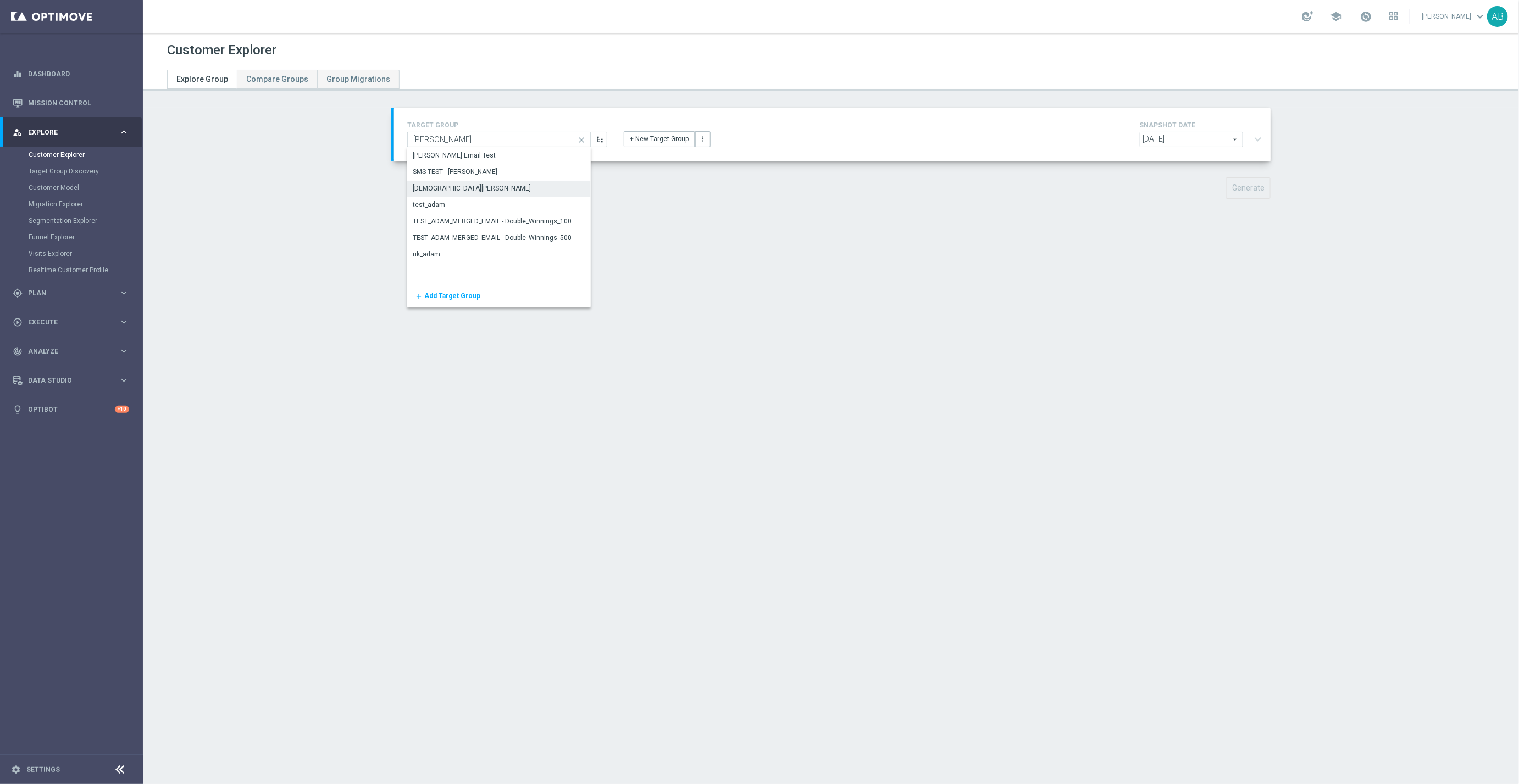
click at [485, 181] on div "Test ADAM" at bounding box center [499, 188] width 183 height 16
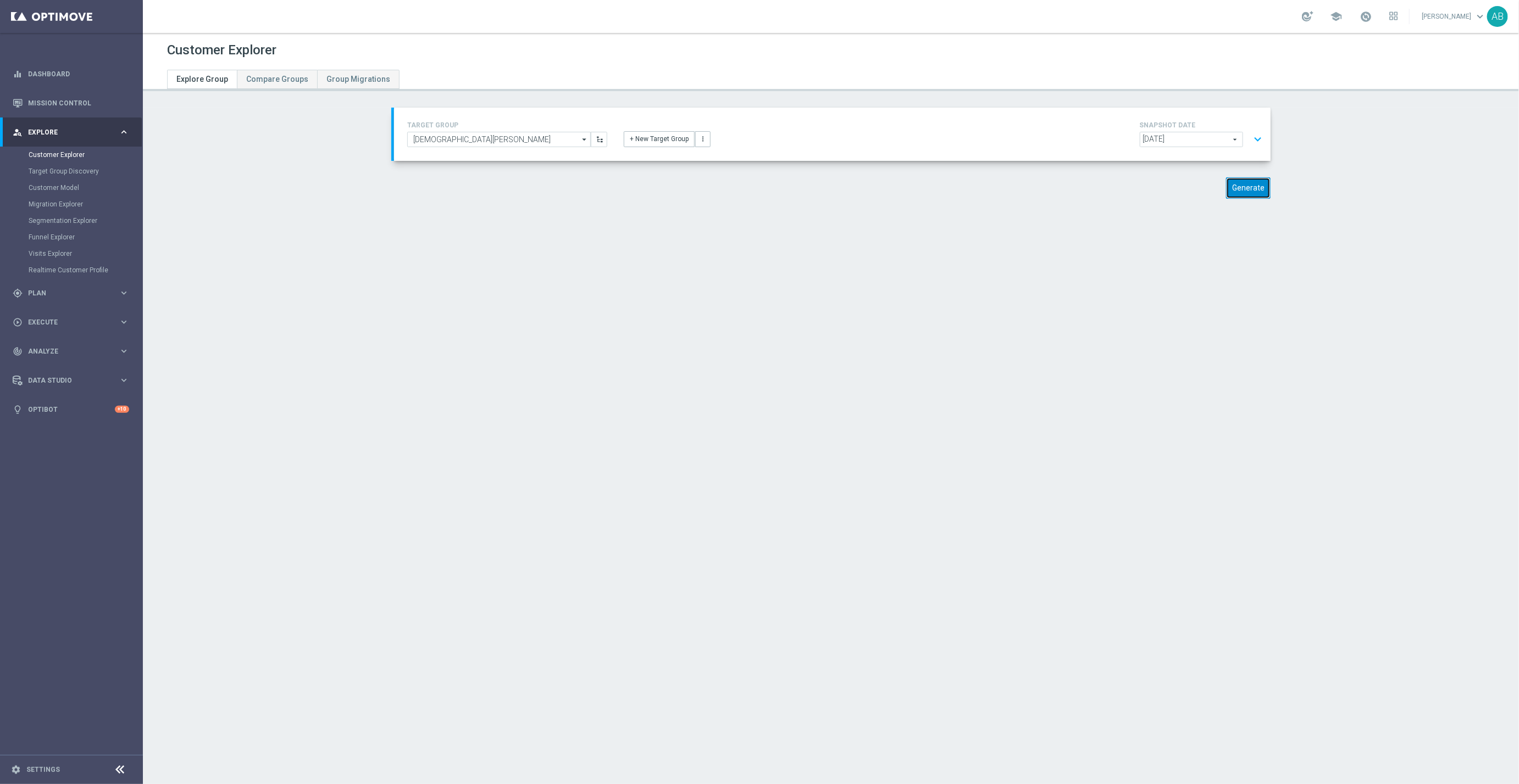
click at [1258, 191] on button "Generate" at bounding box center [1248, 187] width 44 height 22
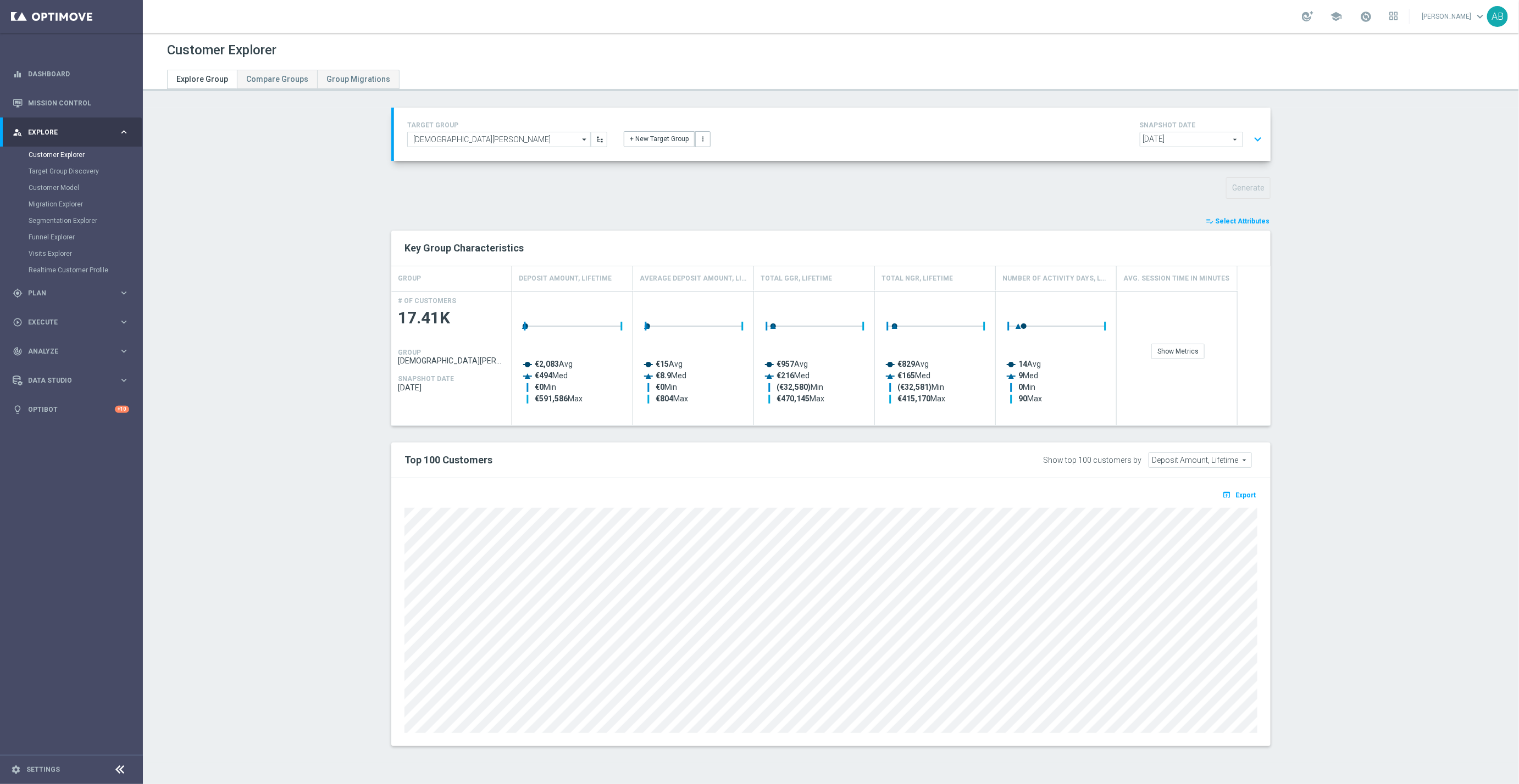
click at [1256, 136] on button "expand_more" at bounding box center [1257, 140] width 16 height 21
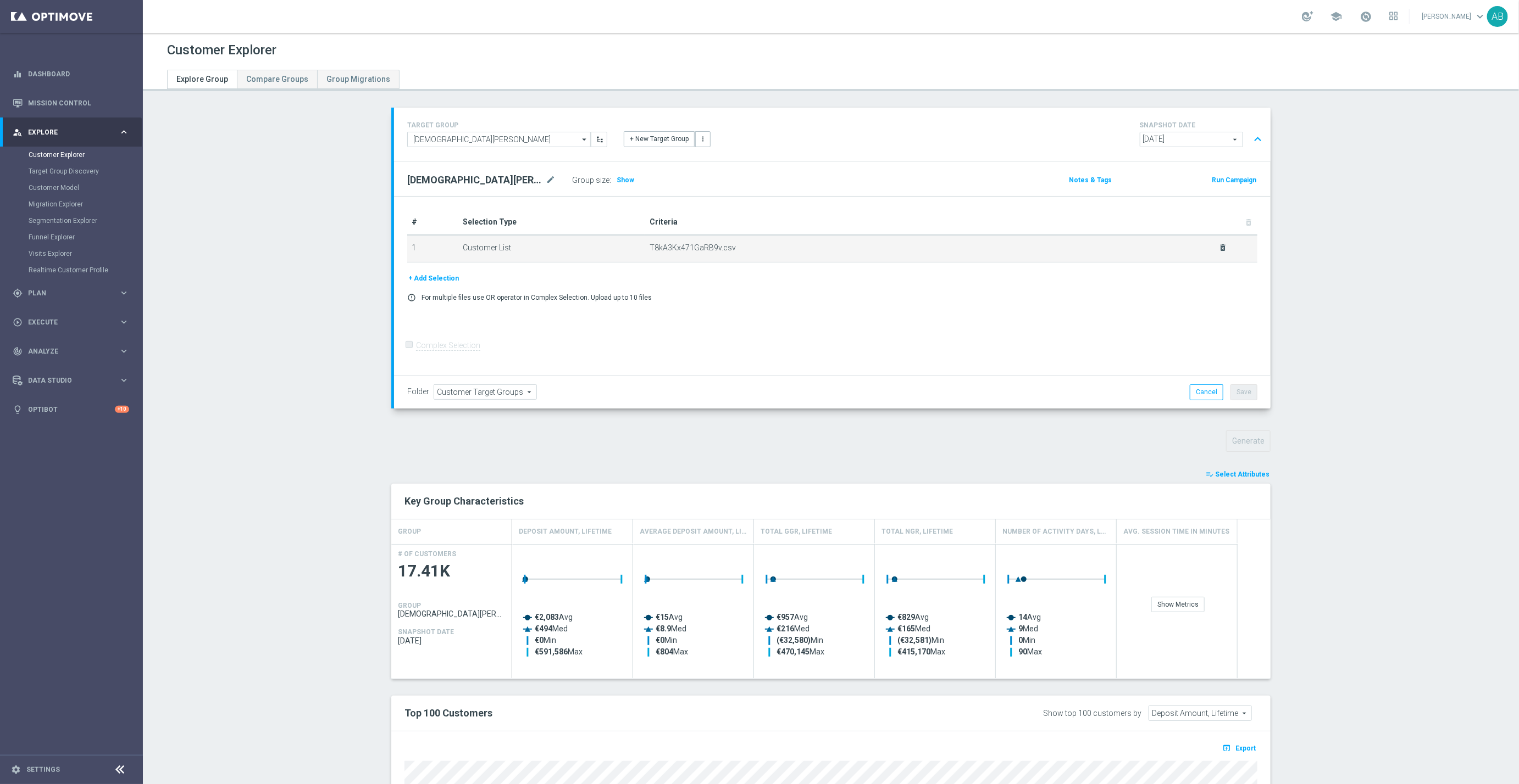
click at [1218, 250] on icon "delete_forever" at bounding box center [1222, 248] width 9 height 9
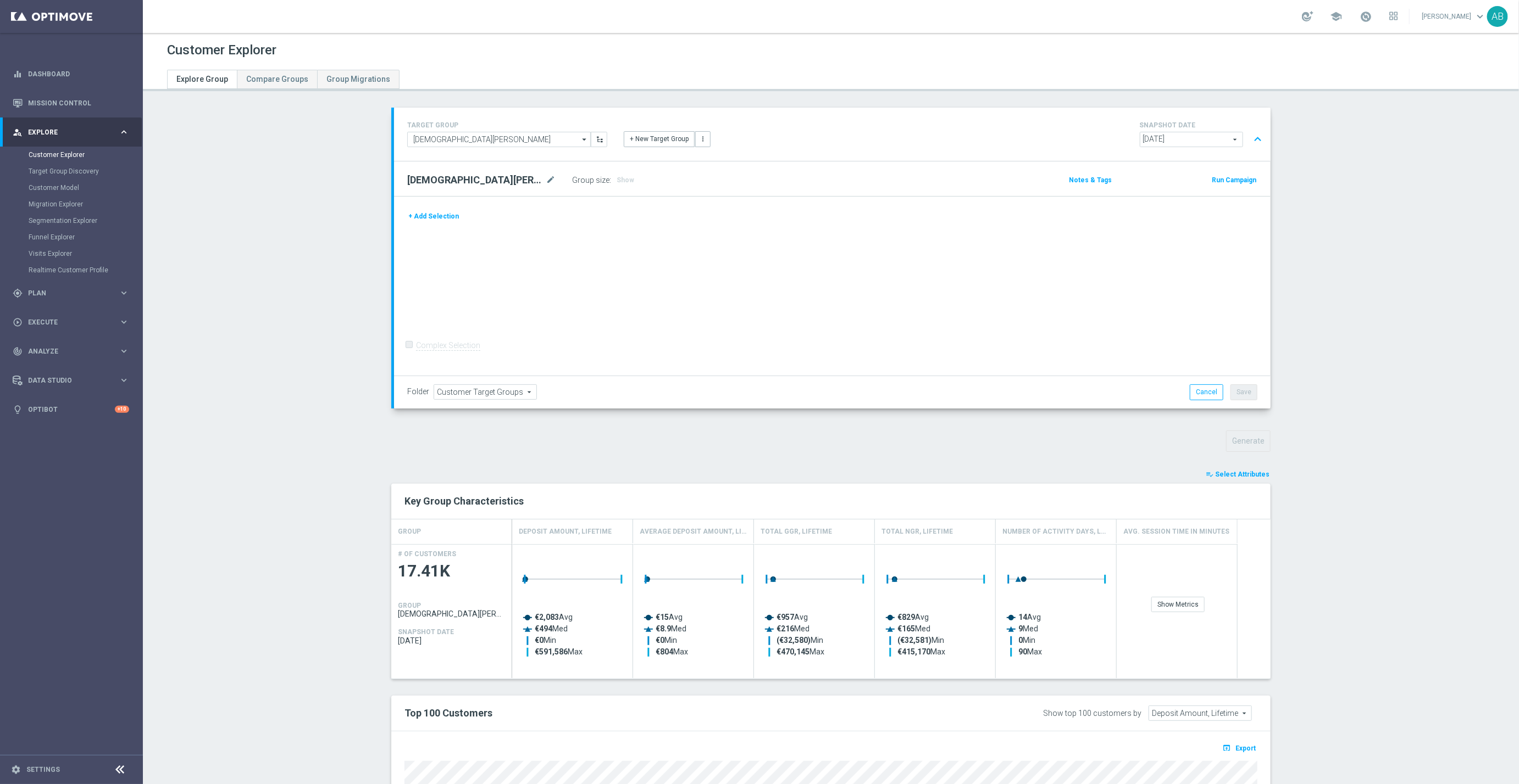
click at [407, 217] on button "+ Add Selection" at bounding box center [434, 216] width 52 height 12
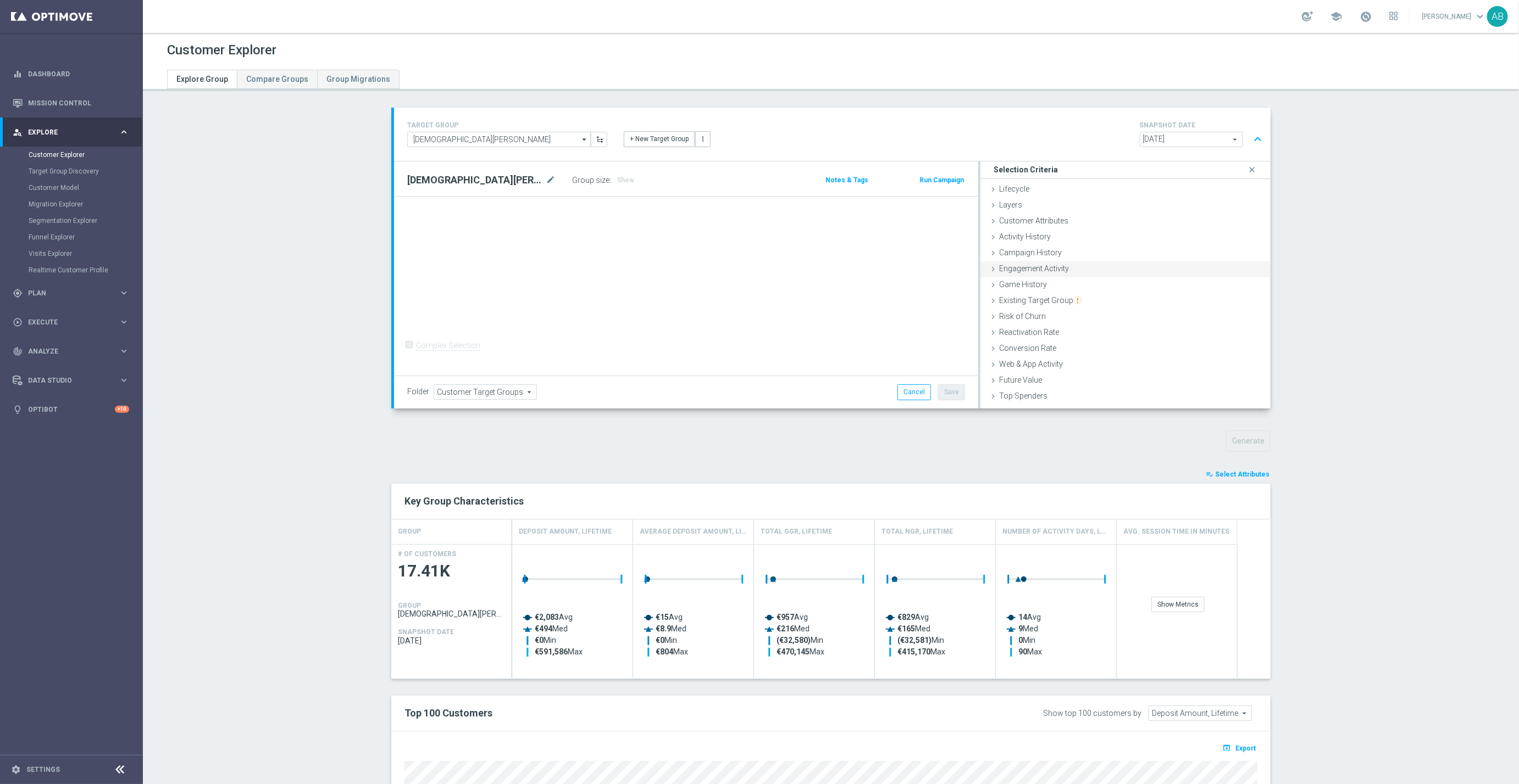
scroll to position [45, 0]
click at [999, 397] on span "Customer List" at bounding box center [1023, 399] width 48 height 9
click at [1010, 393] on label "Import CSV File" at bounding box center [1025, 391] width 56 height 14
click at [0, 0] on input "Import CSV File" at bounding box center [0, 0] width 0 height 0
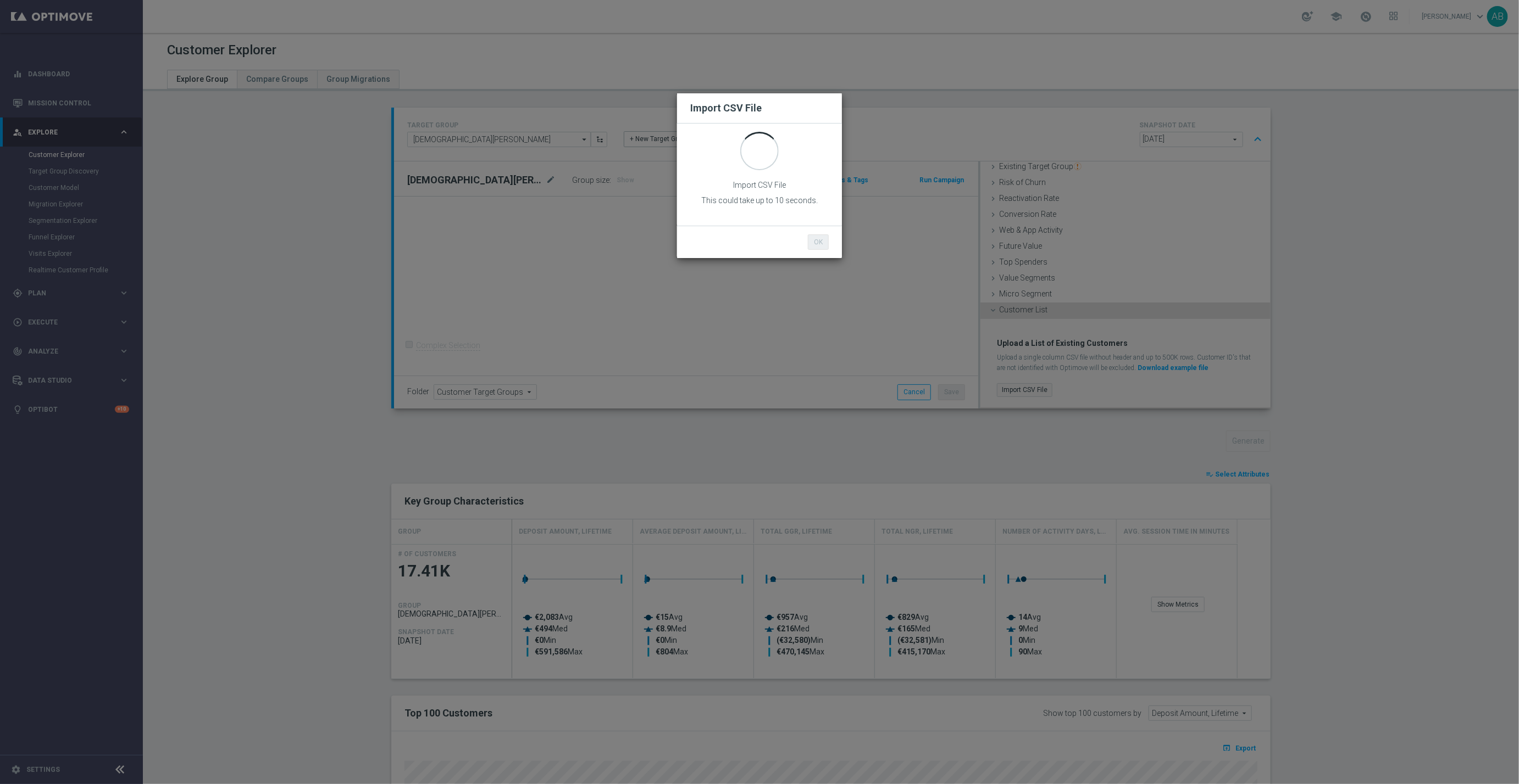
scroll to position [0, 0]
click at [817, 248] on button "OK" at bounding box center [818, 242] width 21 height 16
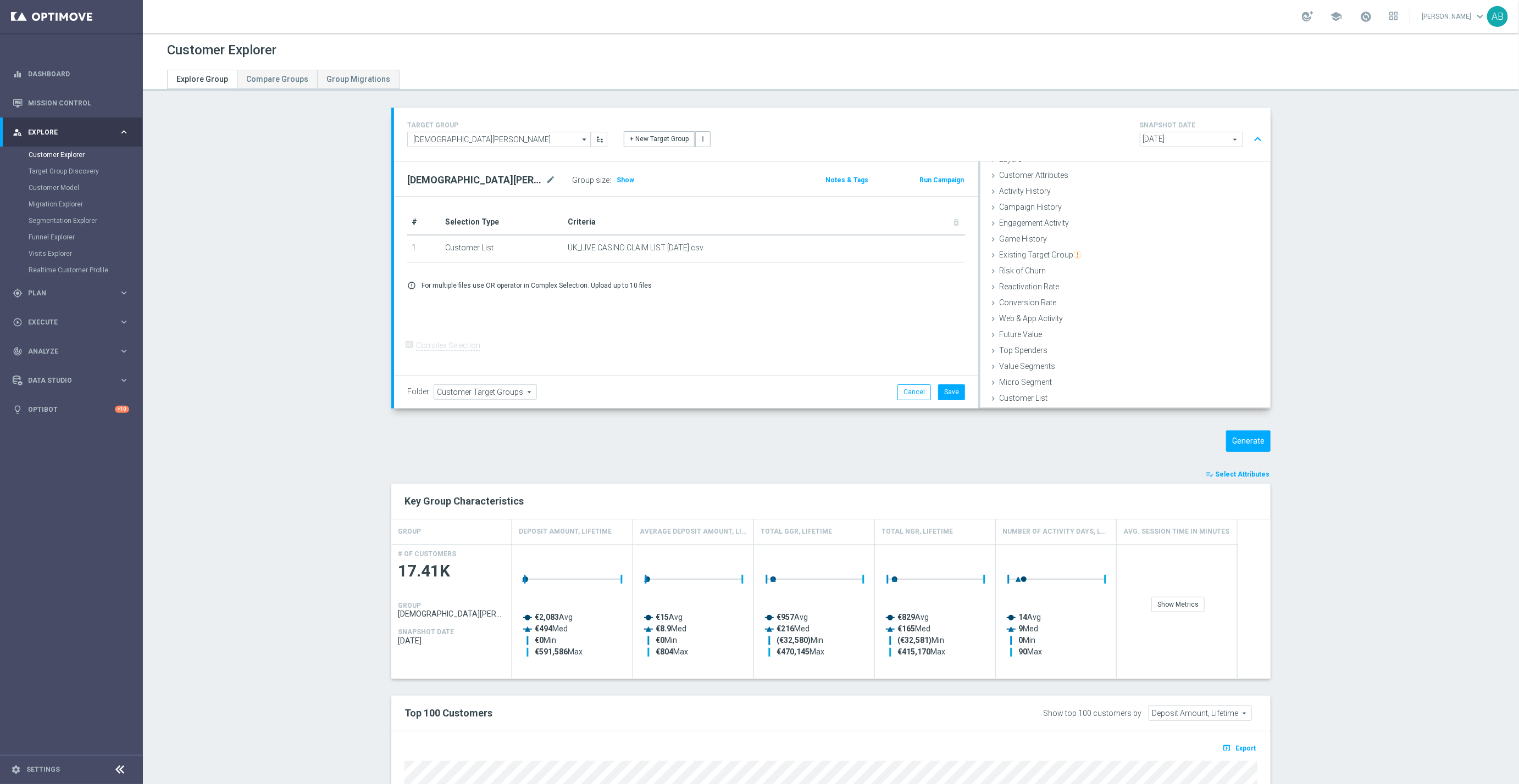
scroll to position [45, 0]
click at [953, 393] on button "Save" at bounding box center [951, 392] width 27 height 16
click at [1260, 426] on div "TARGET GROUP Test ADAM Test ADAM arrow_drop_down Show Selected 0 of NaN" at bounding box center [831, 562] width 923 height 909
click at [1245, 439] on button "Generate" at bounding box center [1248, 441] width 44 height 22
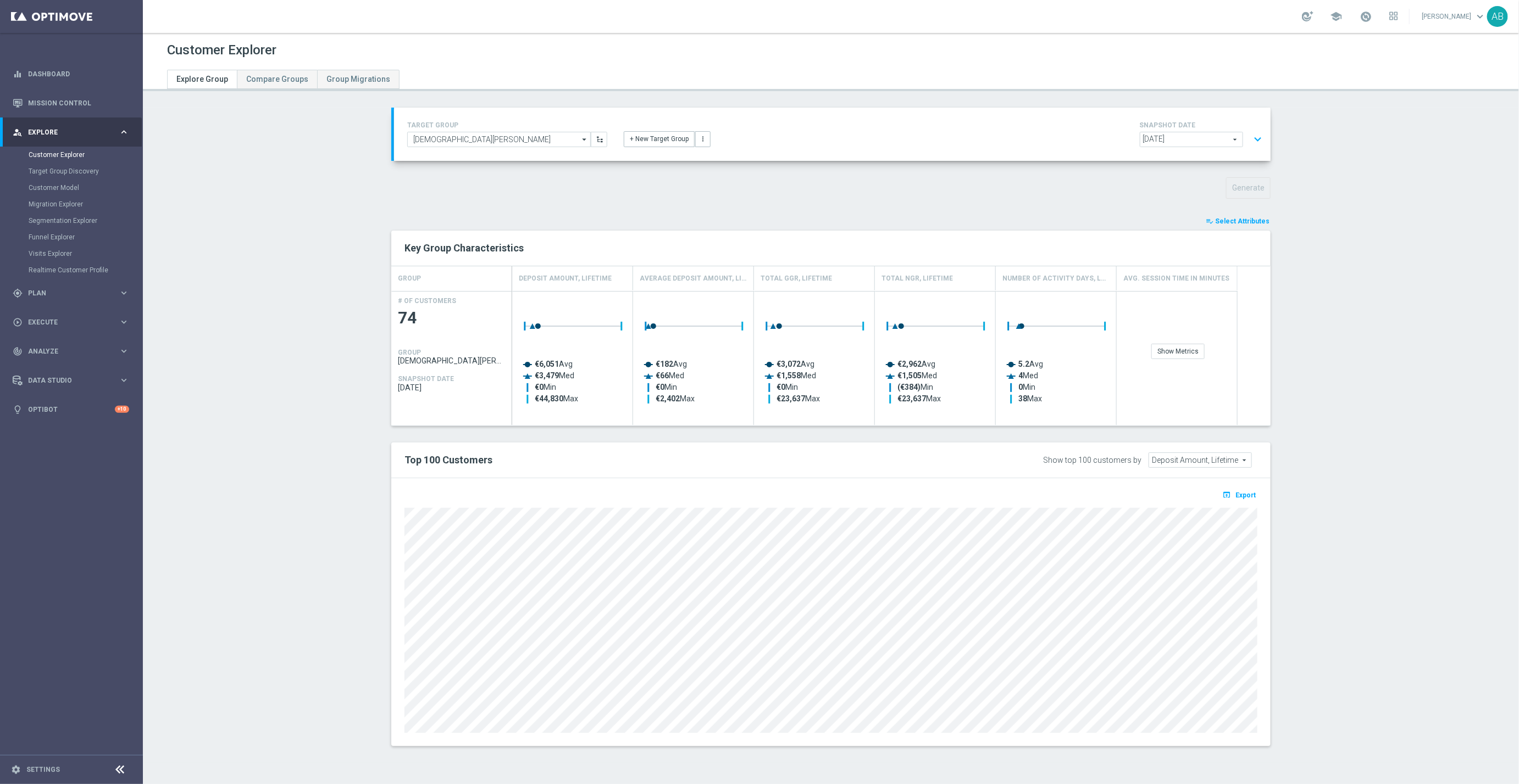
click at [1245, 439] on div "playlist_add_check Select Attributes Key Group Characteristics GROUP Deposit Am…" at bounding box center [831, 481] width 879 height 531
click at [1180, 355] on div "Show Metrics" at bounding box center [1178, 351] width 53 height 16
click at [1292, 302] on section "TARGET GROUP Test ADAM Test ADAM arrow_drop_down Show Selected 0 of NaN" at bounding box center [831, 434] width 1376 height 655
click at [247, 201] on section "TARGET GROUP Test ADAM Test ADAM arrow_drop_down Show Selected 0 of NaN" at bounding box center [831, 434] width 1376 height 655
click at [67, 152] on link "Customer Explorer" at bounding box center [72, 155] width 86 height 9
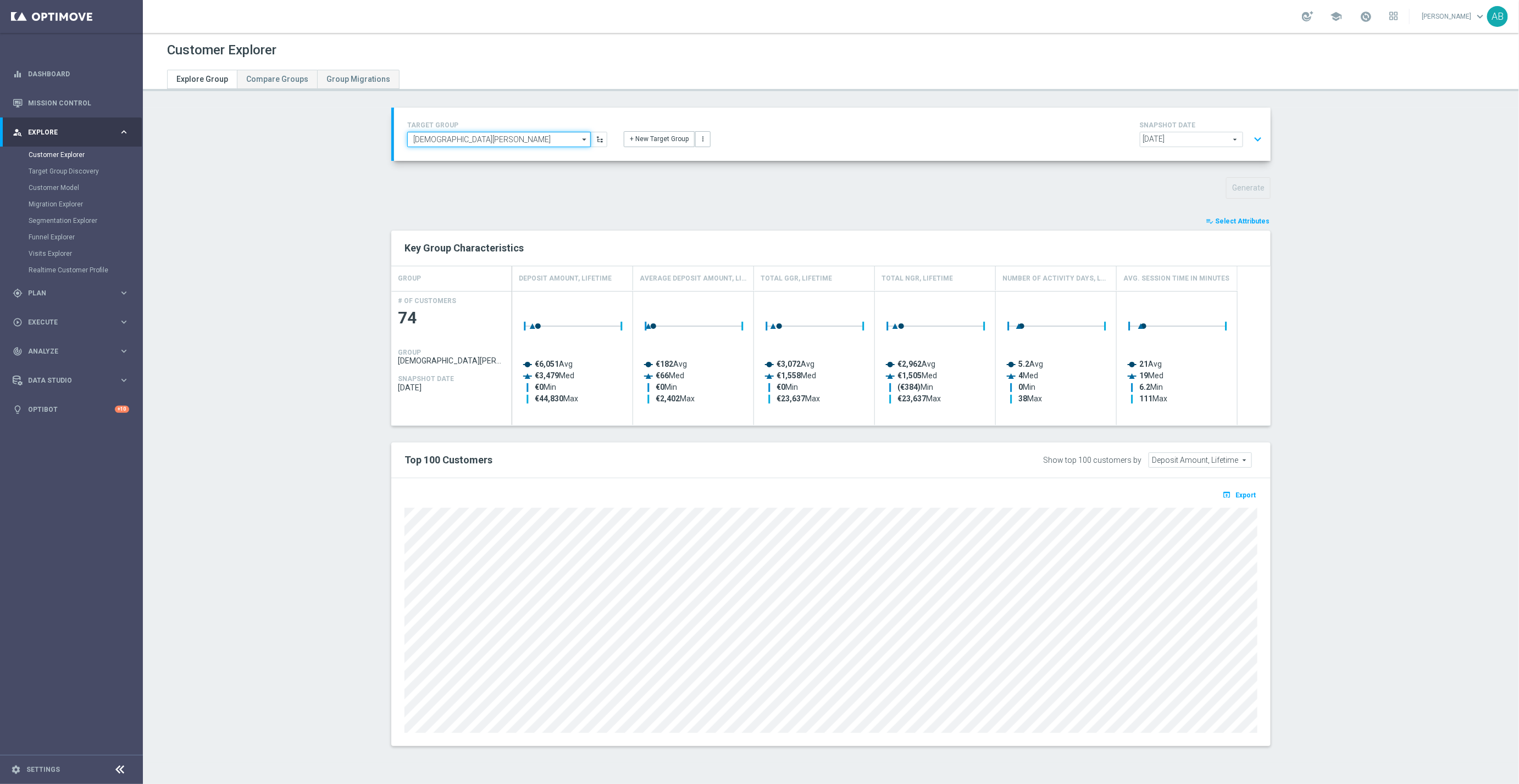
click at [571, 137] on input "Test ADAM" at bounding box center [499, 140] width 183 height 16
paste input "UK_CASINO_EMAIL | HV | LIVE CASINO | REACT"
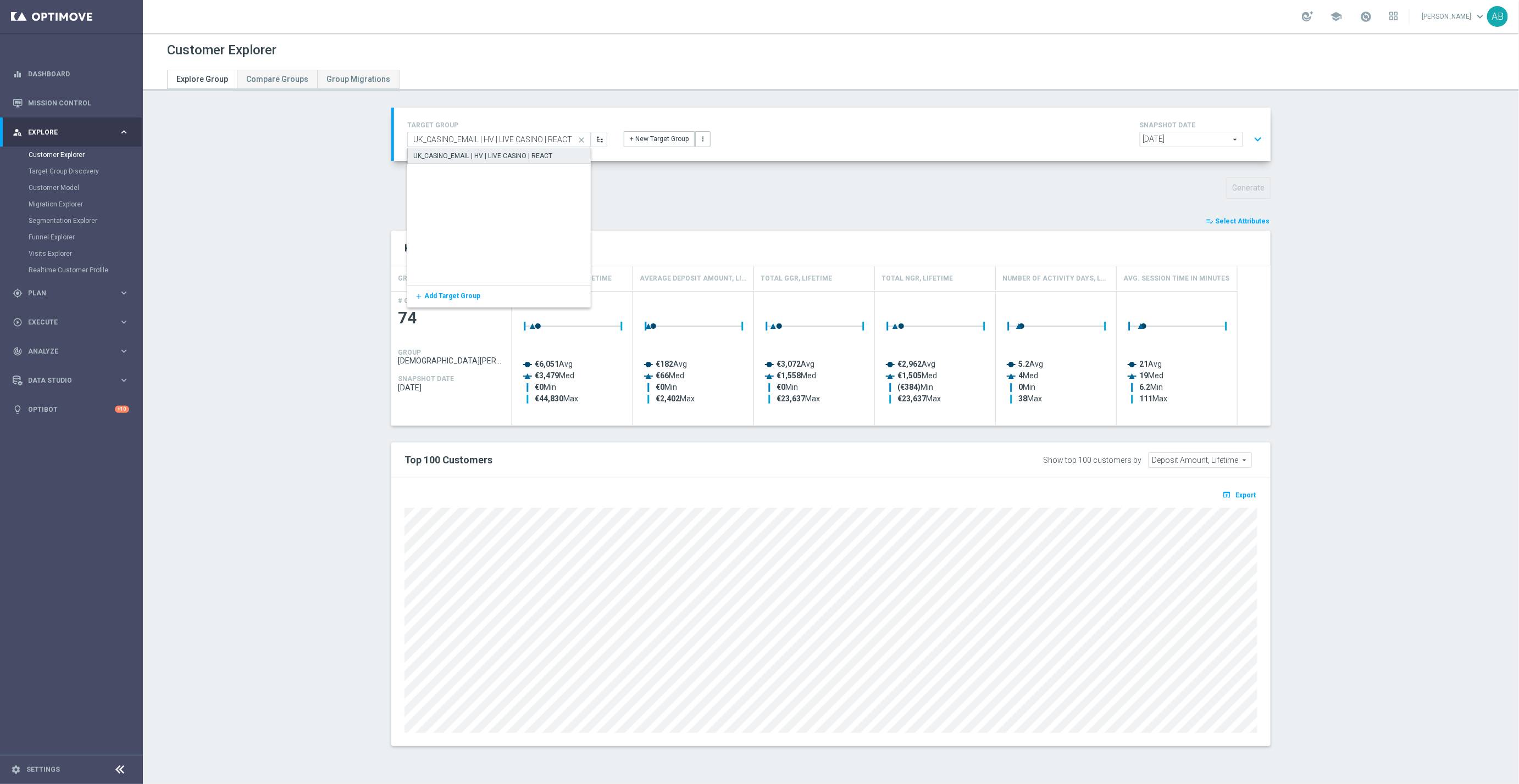
click at [469, 147] on div "UK_CASINO_EMAIL | HV | LIVE CASINO | REACT" at bounding box center [499, 155] width 183 height 17
type input "UK_CASINO_EMAIL | HV | LIVE CASINO | REACT"
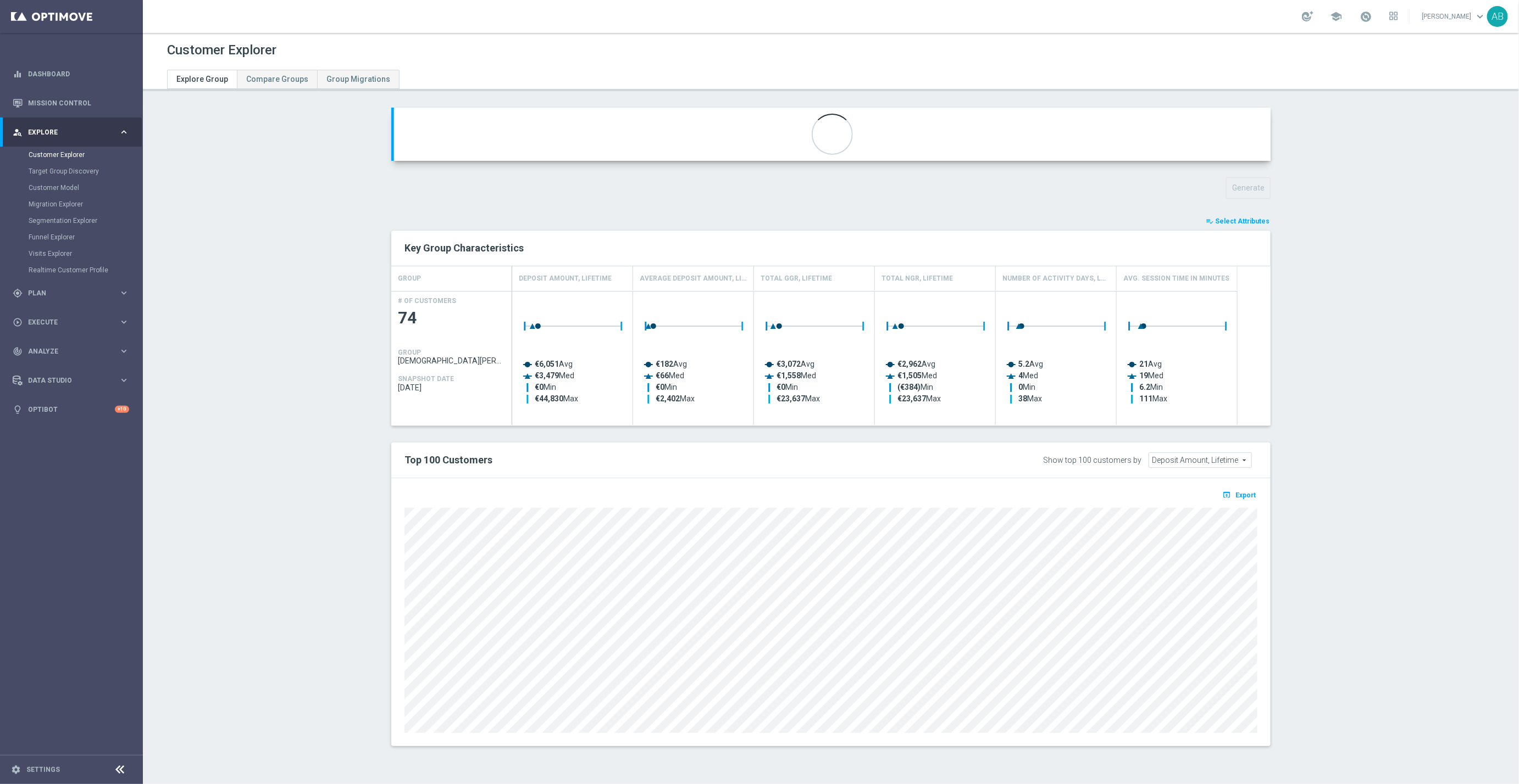
type input "COUK_VERTICALS_PREF"
click at [1249, 187] on button "Generate" at bounding box center [1248, 187] width 44 height 22
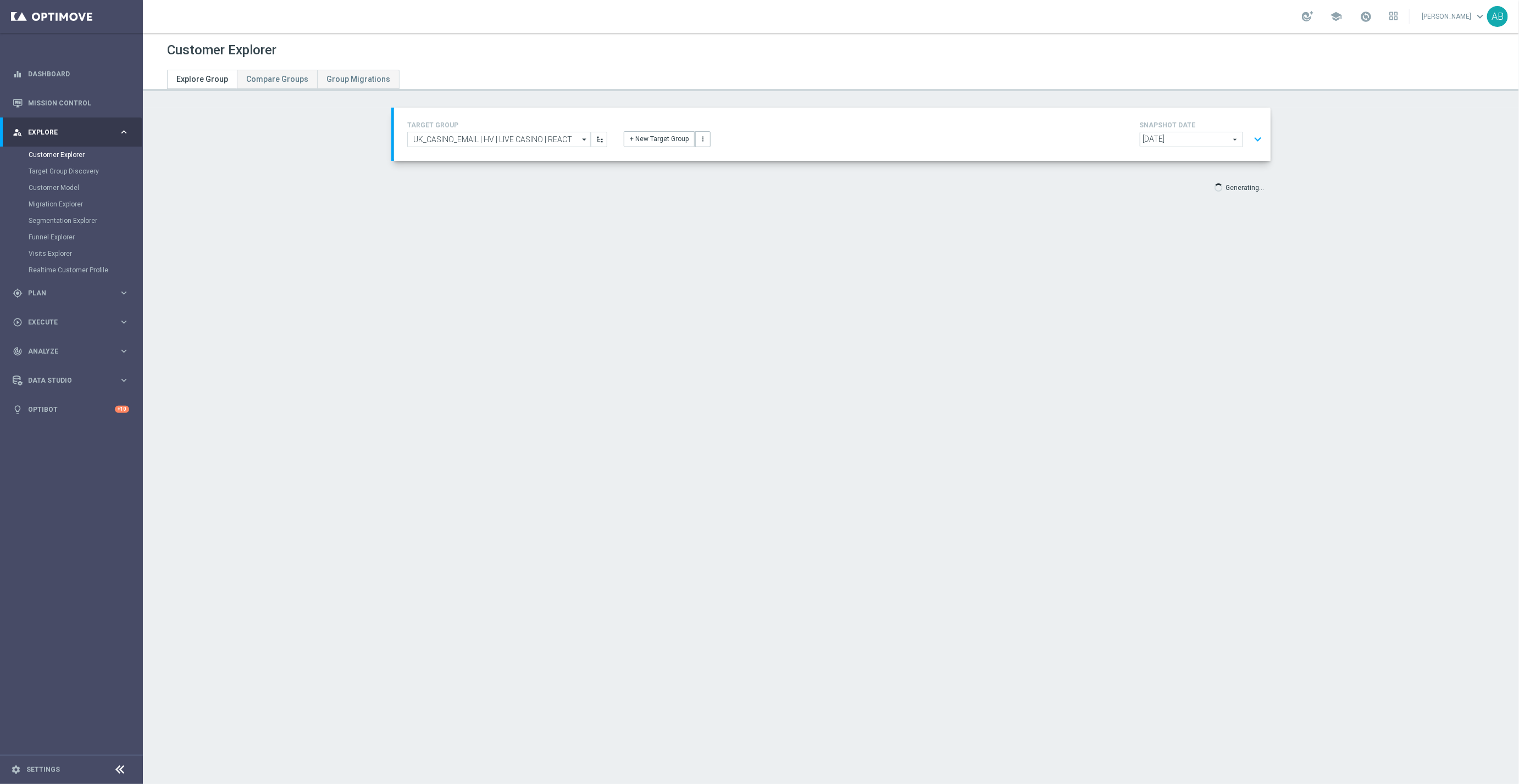
click at [1256, 139] on button "expand_more" at bounding box center [1257, 140] width 16 height 21
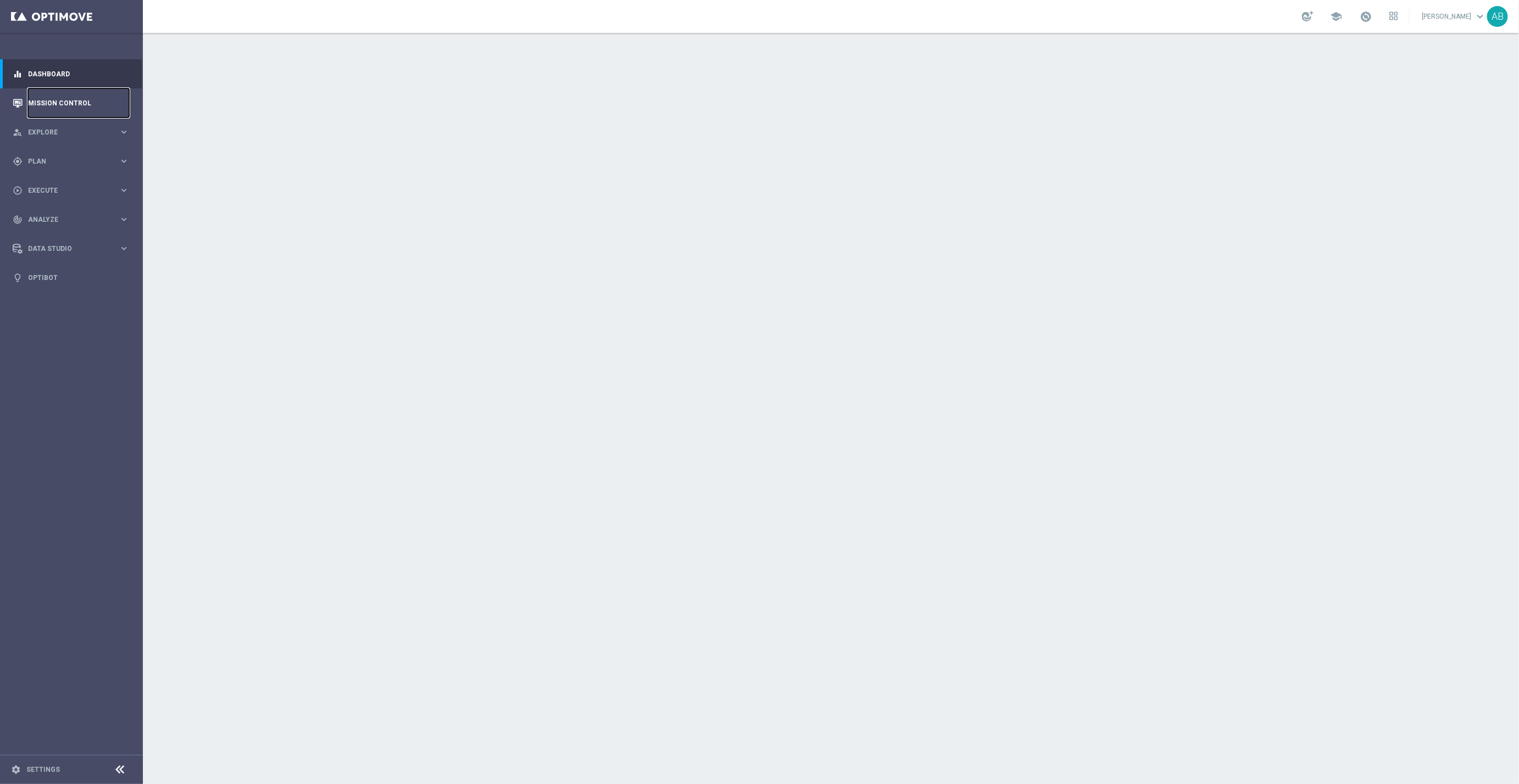
click at [75, 100] on link "Mission Control" at bounding box center [79, 102] width 101 height 29
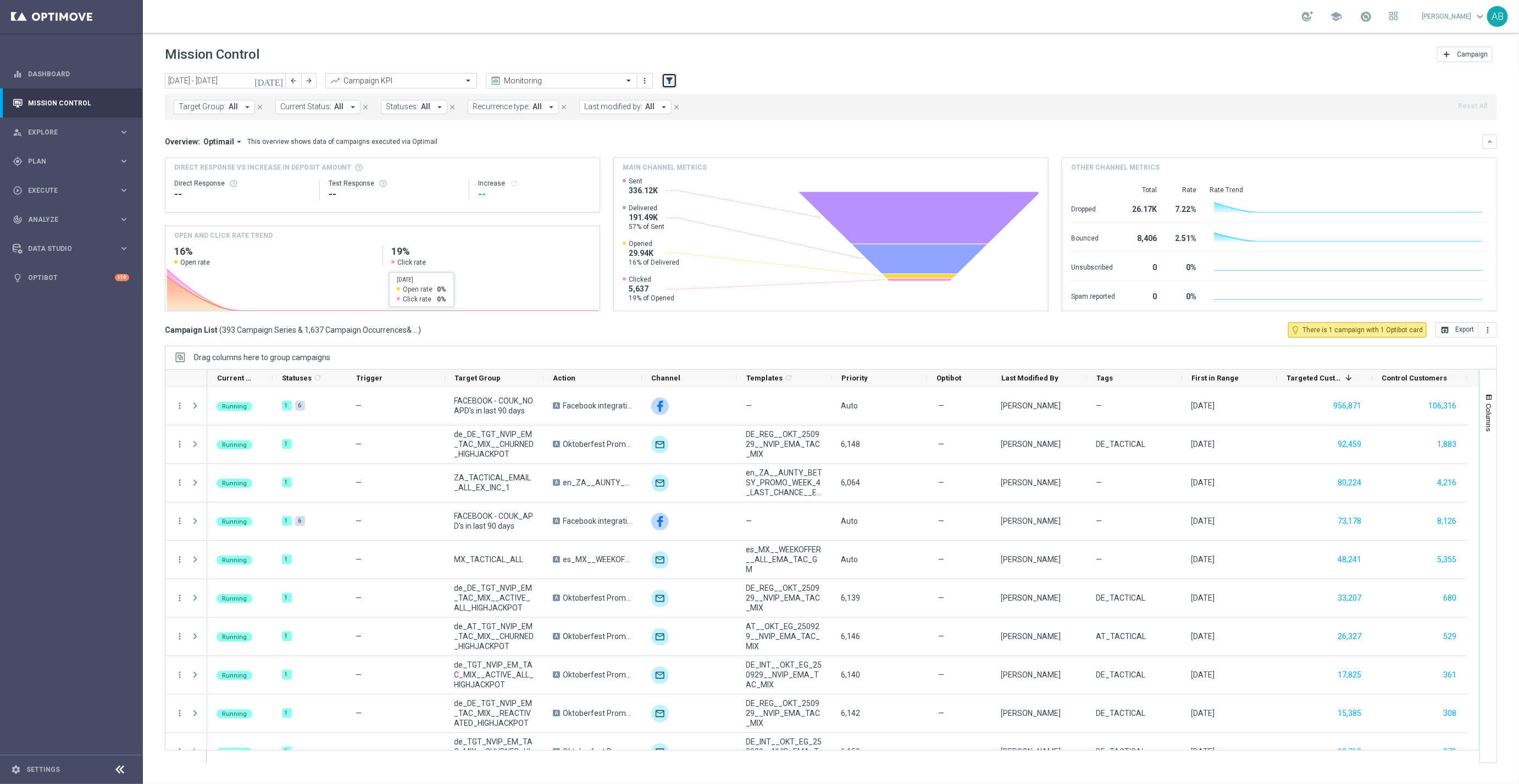
click at [669, 82] on icon "filter_alt" at bounding box center [669, 80] width 10 height 10
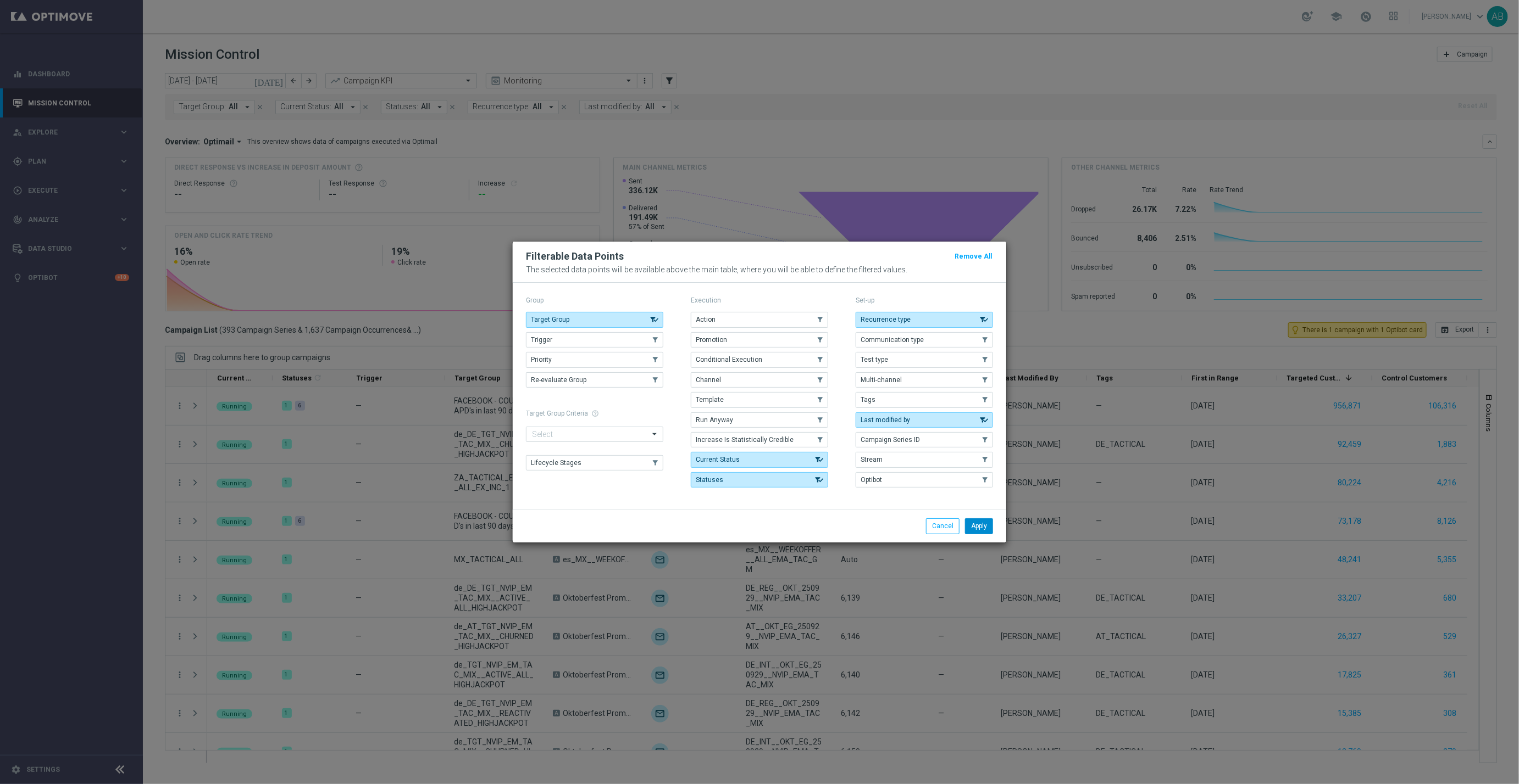
click at [988, 504] on button "Apply" at bounding box center [979, 527] width 28 height 16
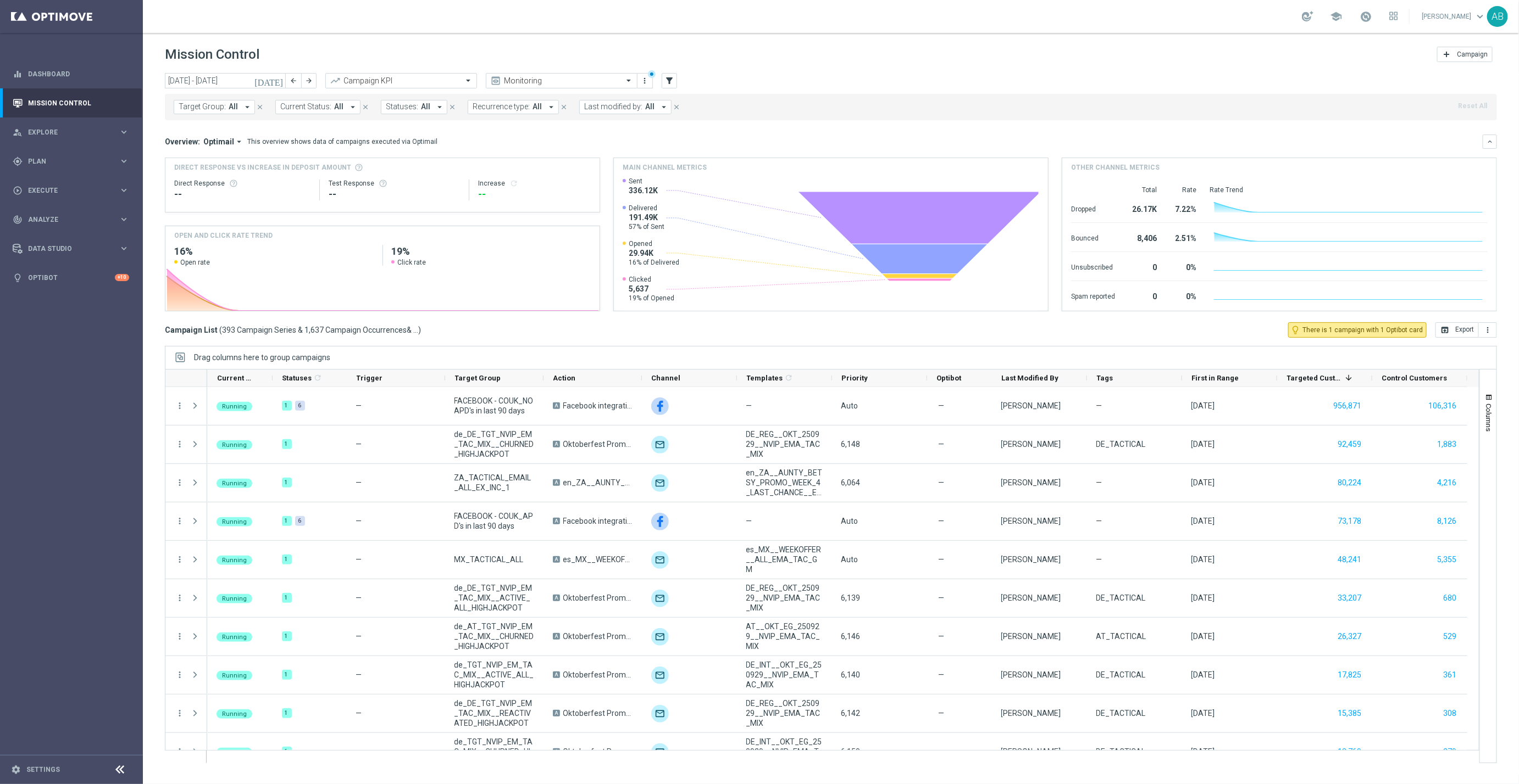
click at [243, 101] on button "Target Group: All arrow_drop_down" at bounding box center [214, 107] width 81 height 14
click at [220, 184] on label "ZA_TACTICAL_EMAIL_GAMES_XSELL_2025" at bounding box center [254, 181] width 128 height 7
type input "ZA_TACTICAL_EMAIL_GAMES_XSELL_2025"
click at [488, 62] on div "Mission Control add Campaign" at bounding box center [831, 54] width 1332 height 22
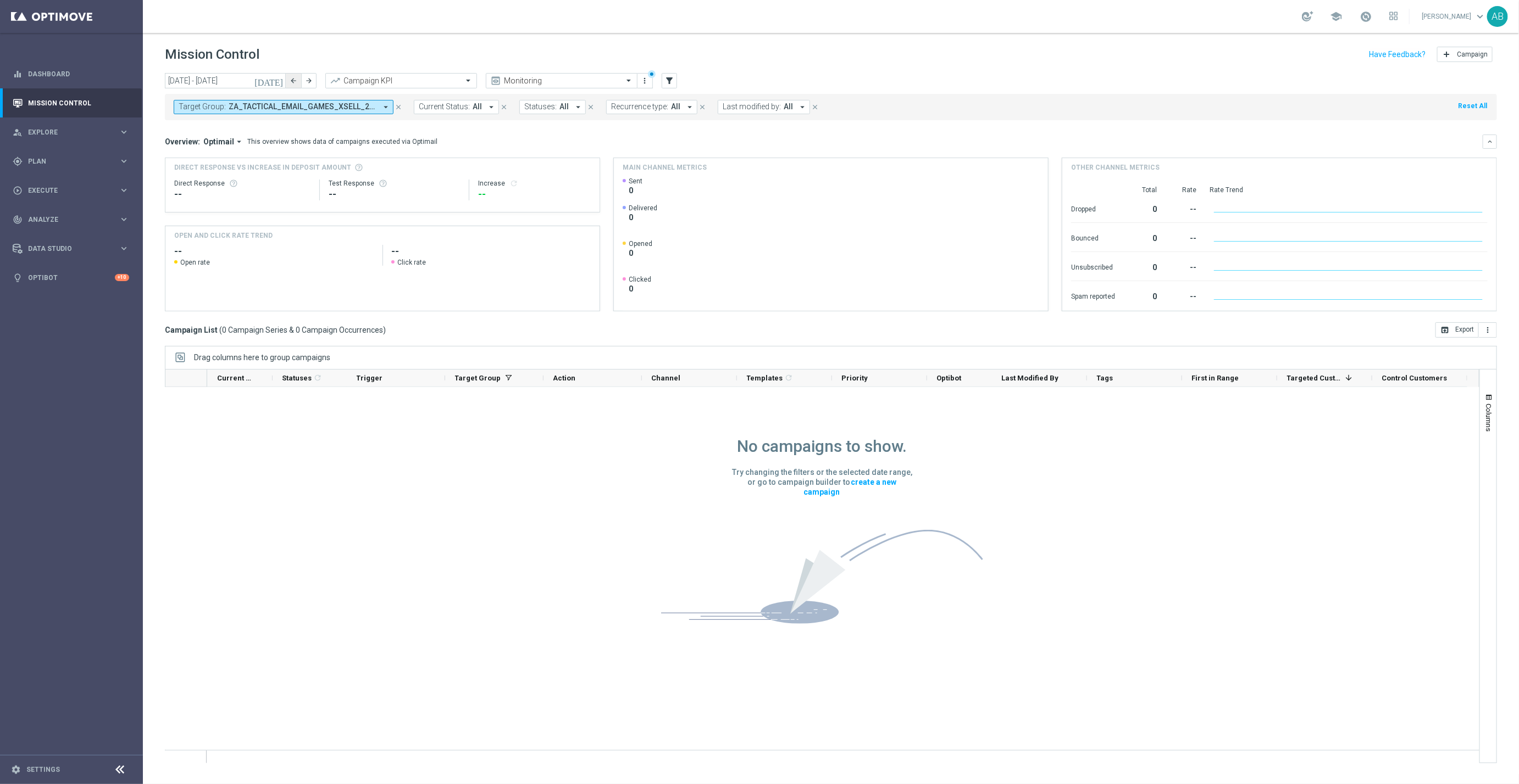
click at [292, 82] on icon "arrow_back" at bounding box center [293, 80] width 8 height 8
type input "[DATE] - [DATE]"
